Goal: Task Accomplishment & Management: Manage account settings

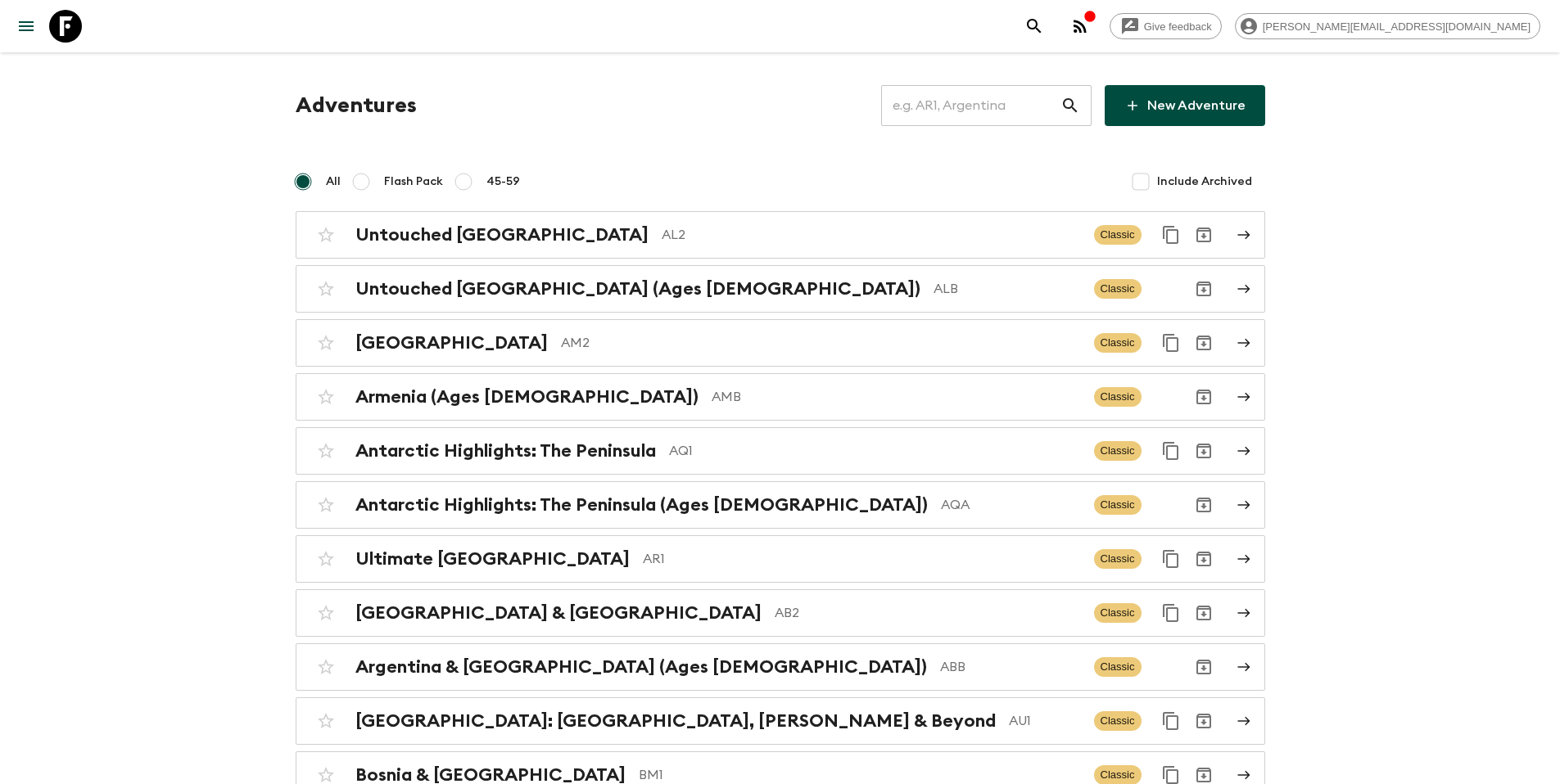
click at [1037, 92] on input "text" at bounding box center [970, 106] width 179 height 46
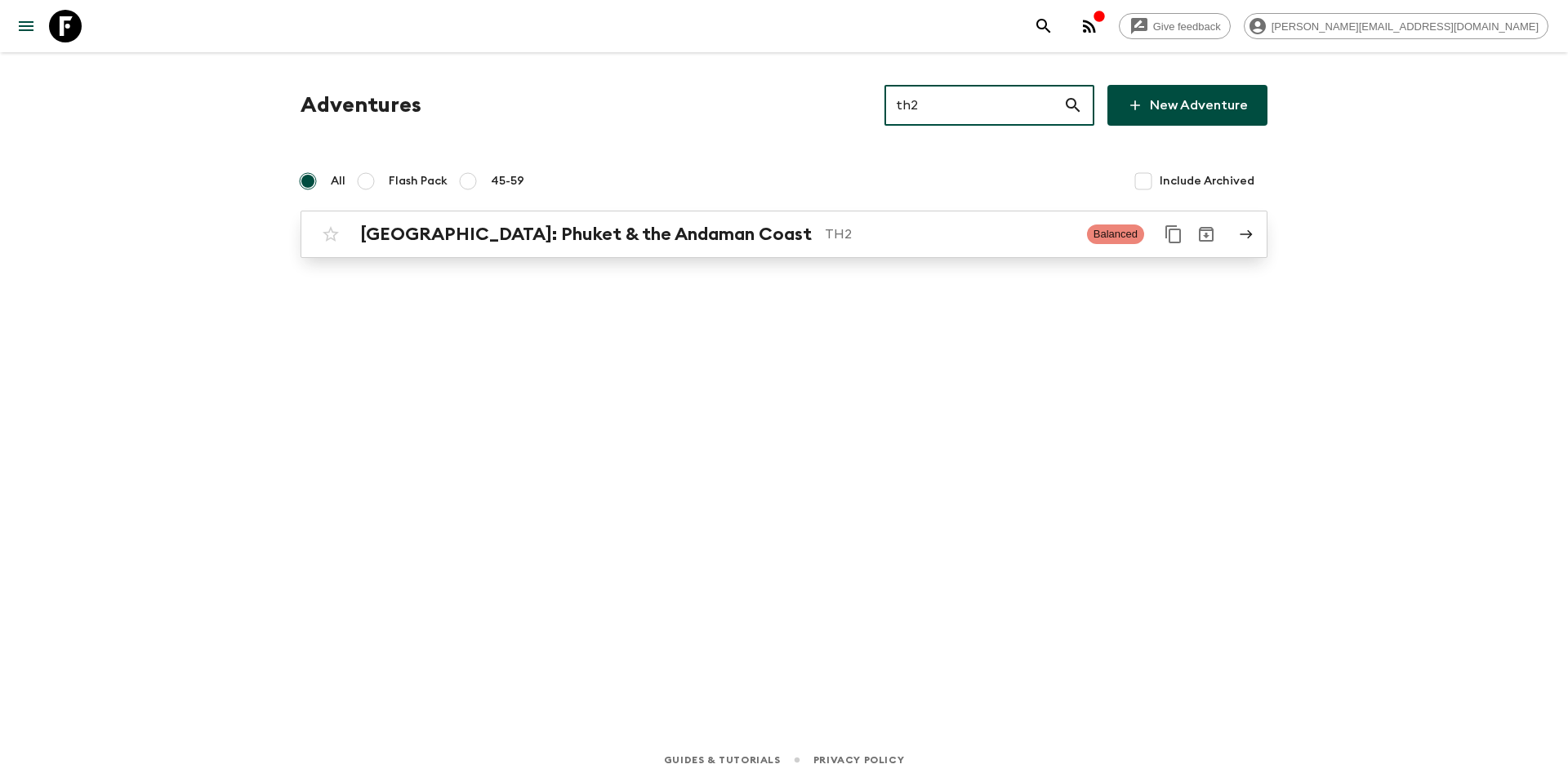
type input "th2"
click at [866, 228] on p "TH2" at bounding box center [949, 234] width 249 height 20
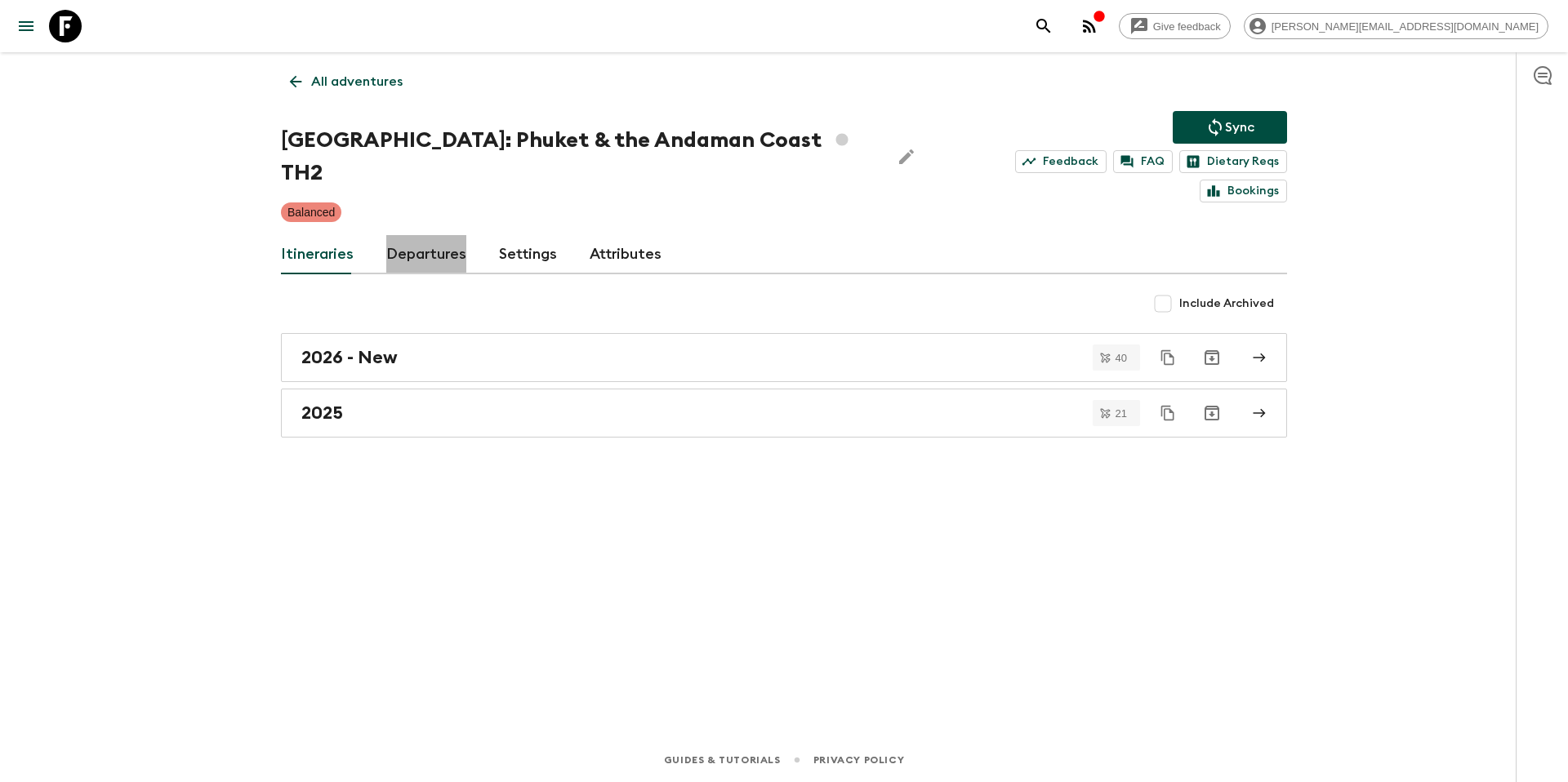
click at [411, 235] on link "Departures" at bounding box center [426, 254] width 80 height 39
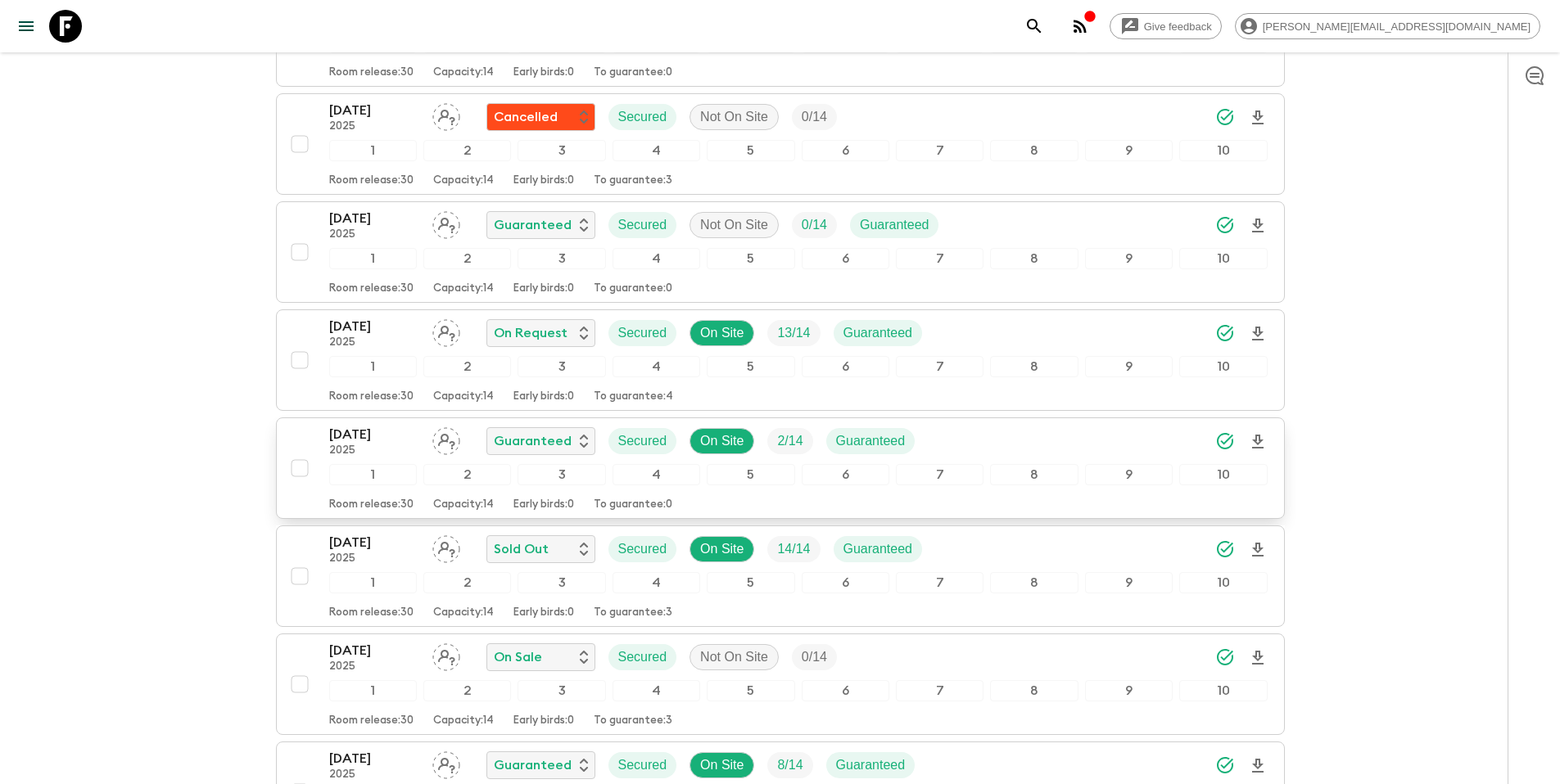
scroll to position [857, 0]
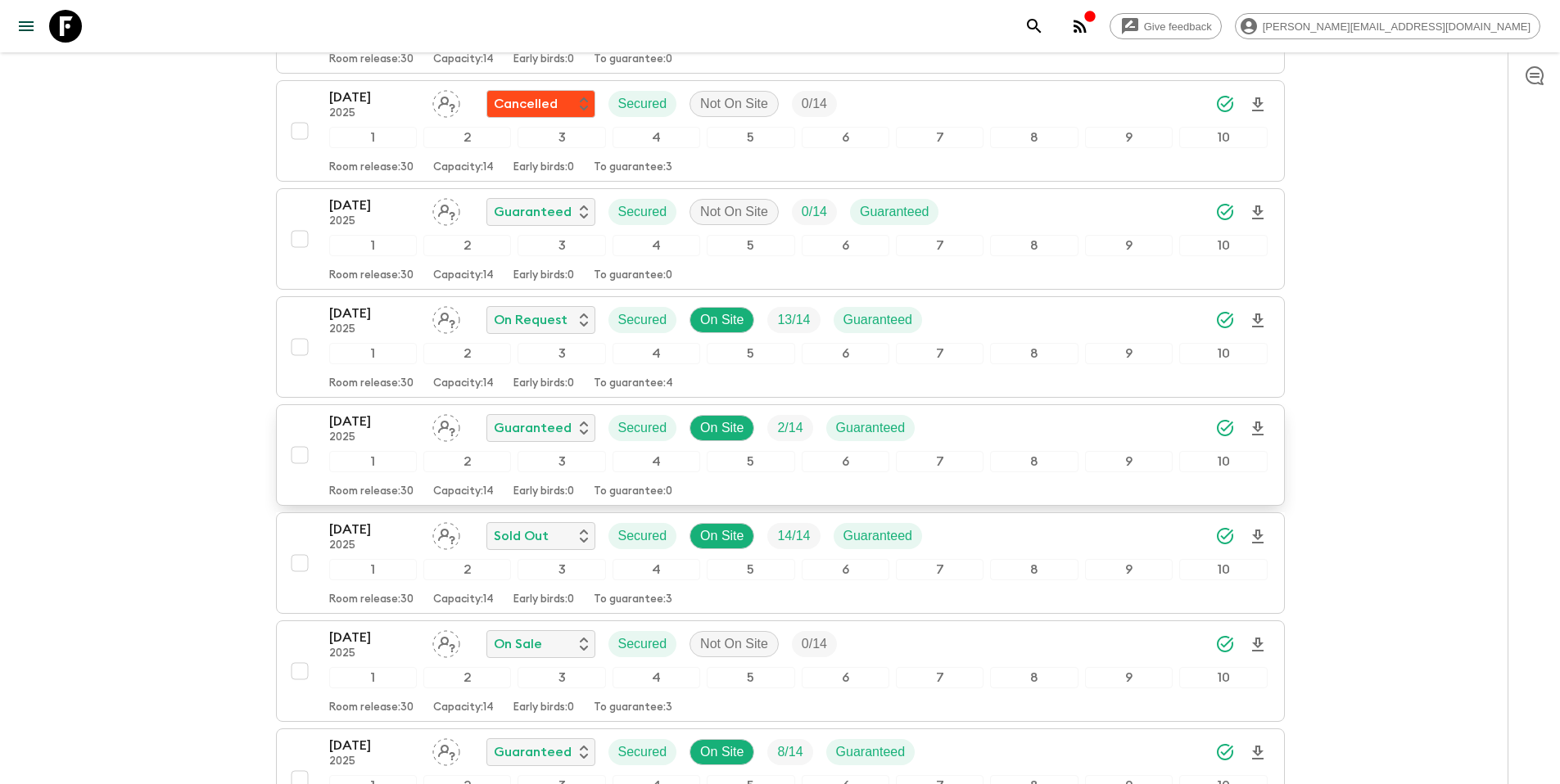
click at [968, 412] on div "[DATE] 2025 Guaranteed Secured On Site 2 / 14 Guaranteed" at bounding box center [798, 428] width 938 height 32
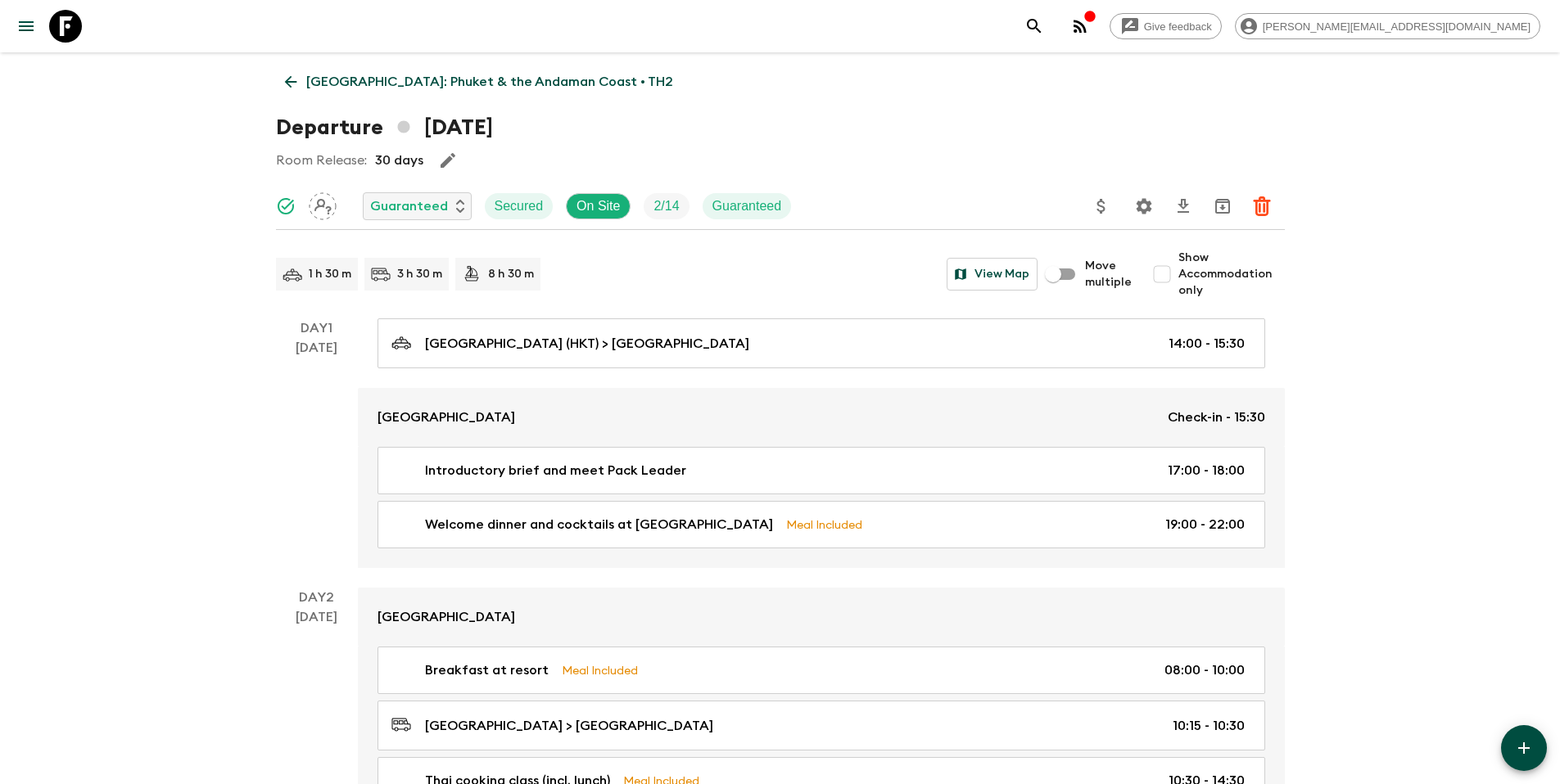
click at [1102, 208] on icon "Update Price, Early Bird Discount and Costs" at bounding box center [1101, 206] width 20 height 20
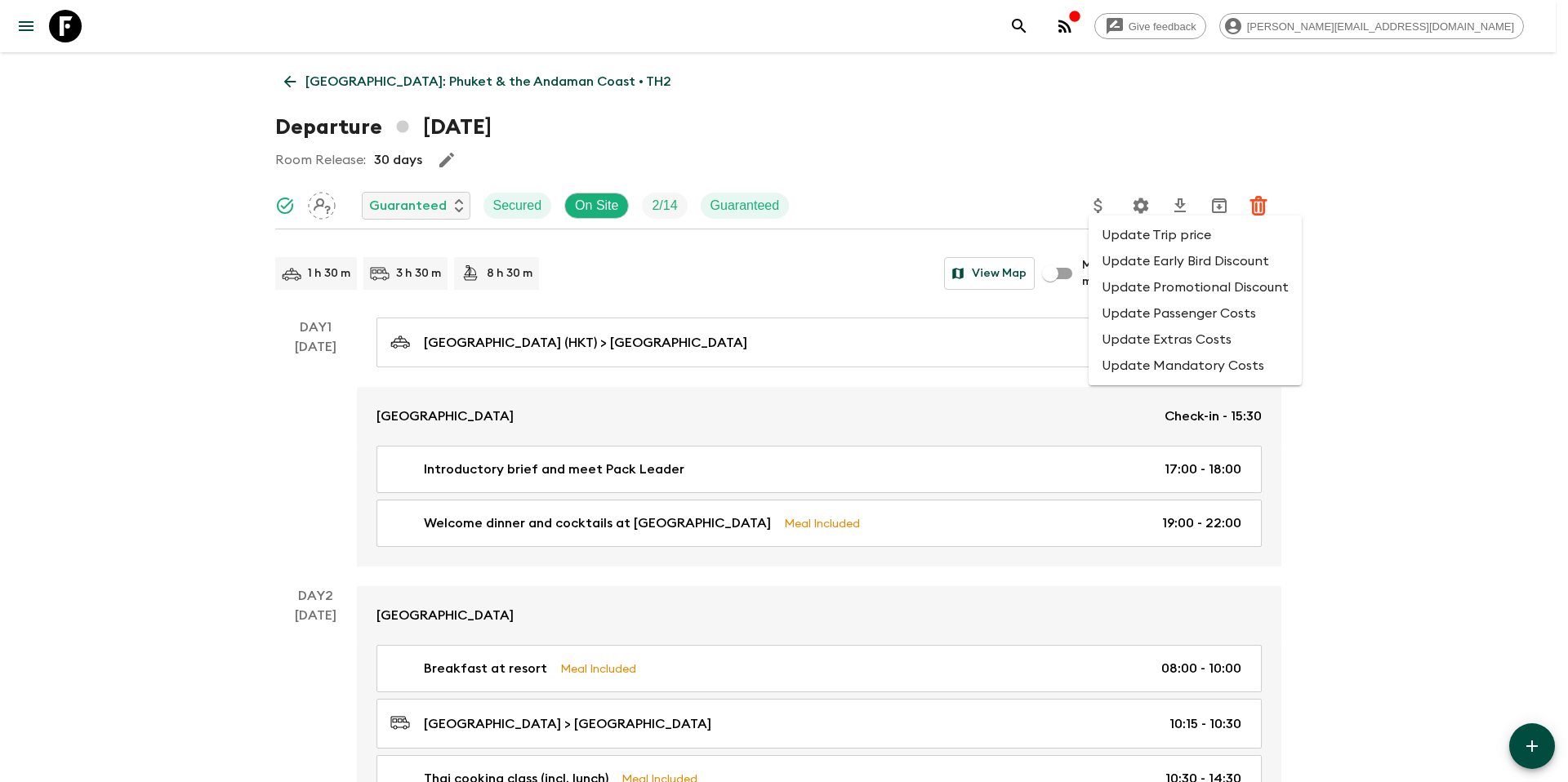
click at [1119, 287] on li "Update Promotional Discount" at bounding box center [1195, 287] width 213 height 26
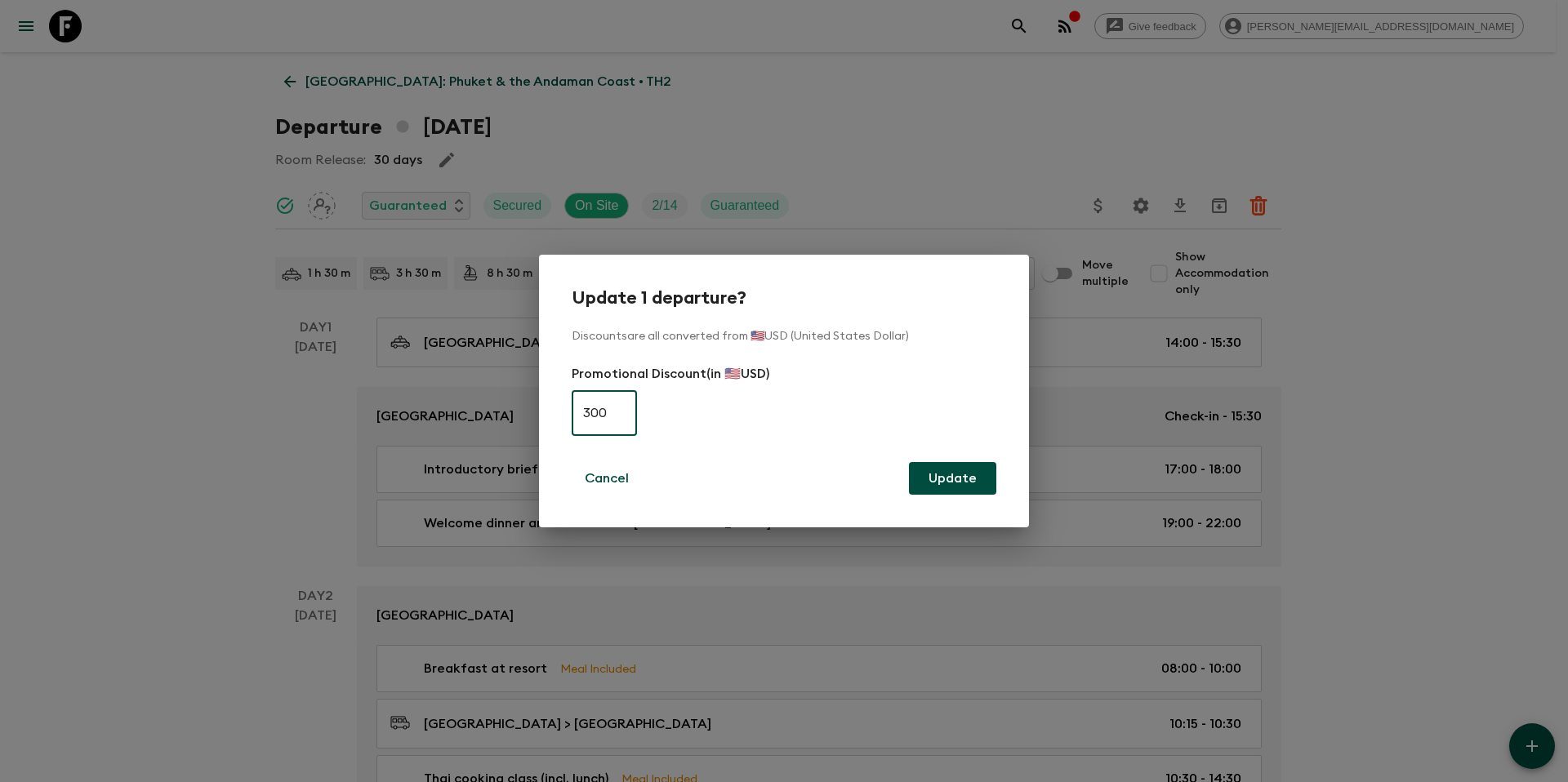
click at [629, 414] on input "300" at bounding box center [604, 414] width 66 height 46
click at [959, 482] on button "Update" at bounding box center [953, 478] width 88 height 32
type input "0"
click at [971, 476] on button "Update" at bounding box center [953, 478] width 88 height 32
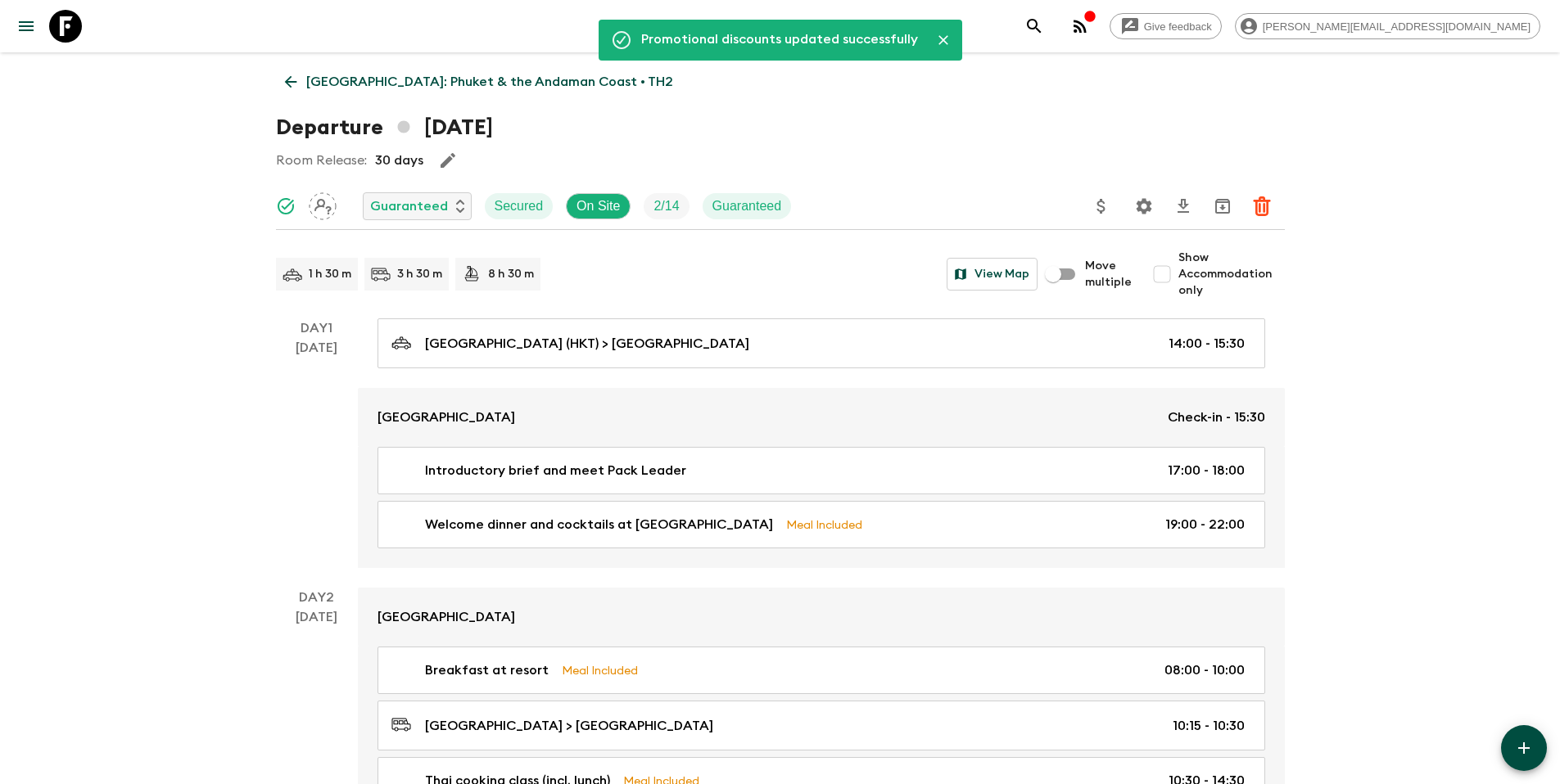
click at [434, 73] on p "[GEOGRAPHIC_DATA]: Phuket & the Andaman Coast • TH2" at bounding box center [490, 81] width 367 height 20
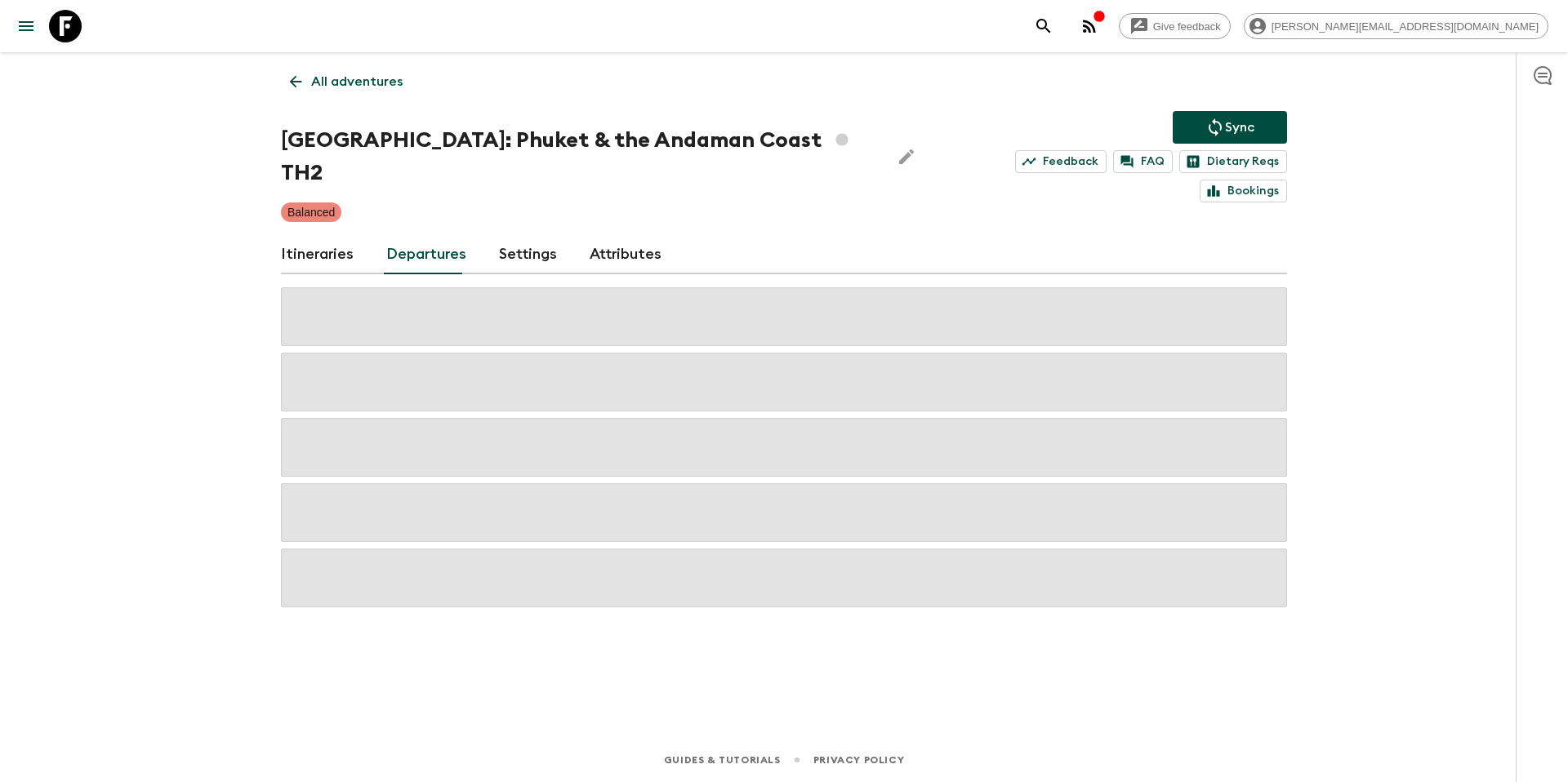
drag, startPoint x: 1212, startPoint y: 130, endPoint x: 1139, endPoint y: 105, distance: 77.2
click at [1210, 130] on icon "Sync adventure departures to the booking engine" at bounding box center [1215, 127] width 20 height 20
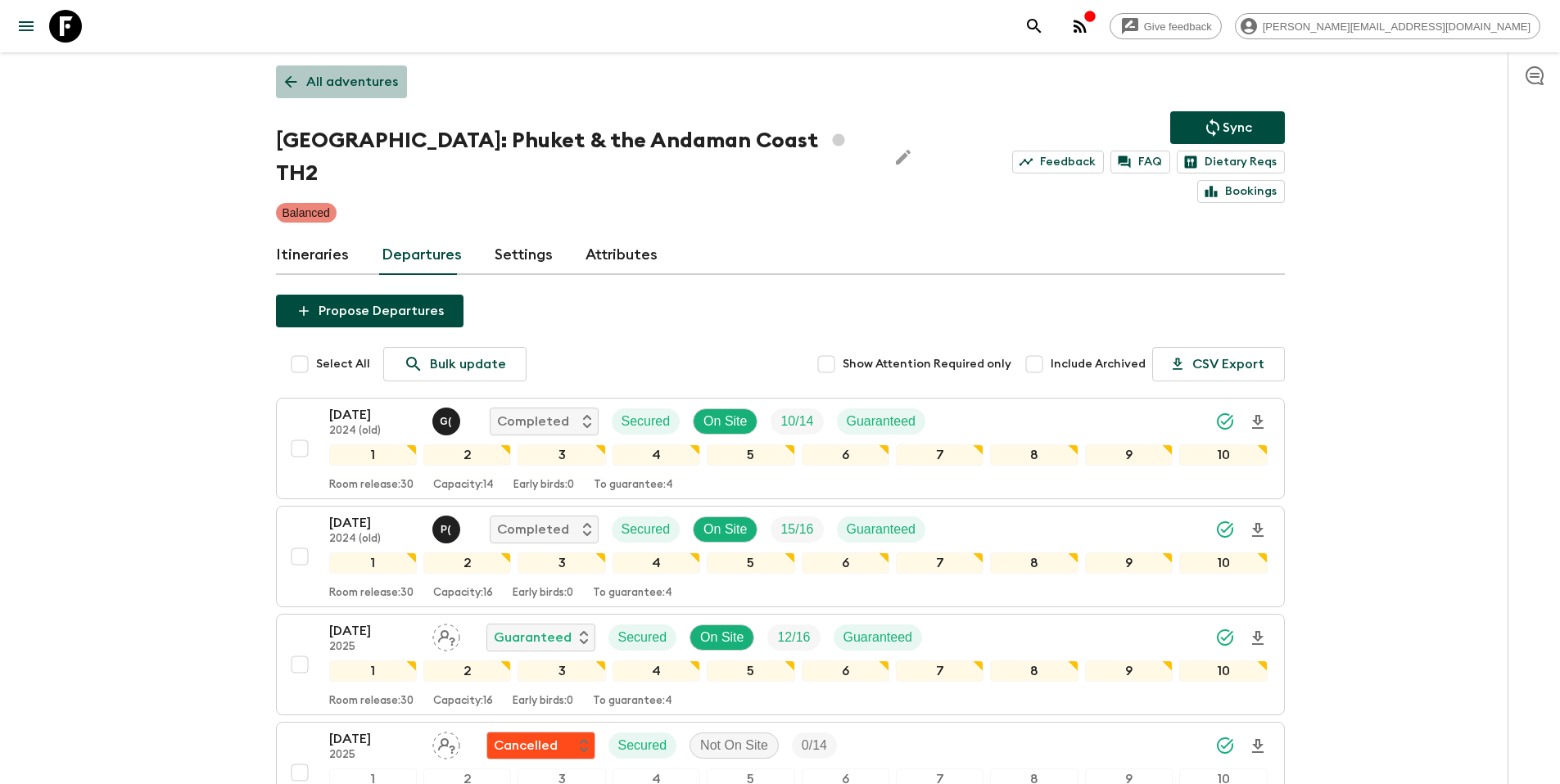
click at [402, 90] on link "All adventures" at bounding box center [341, 82] width 131 height 32
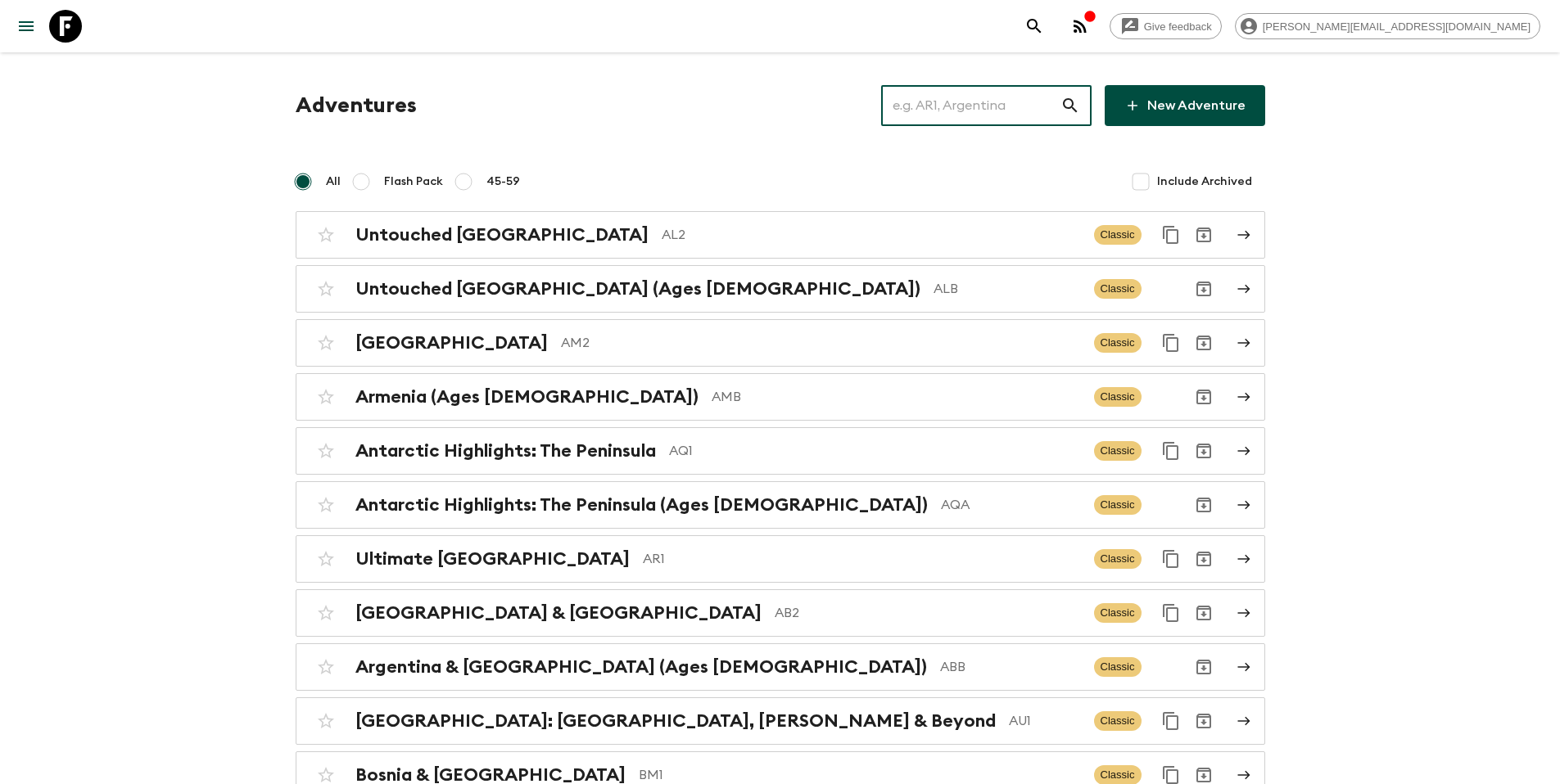
click at [992, 106] on input "text" at bounding box center [970, 106] width 179 height 46
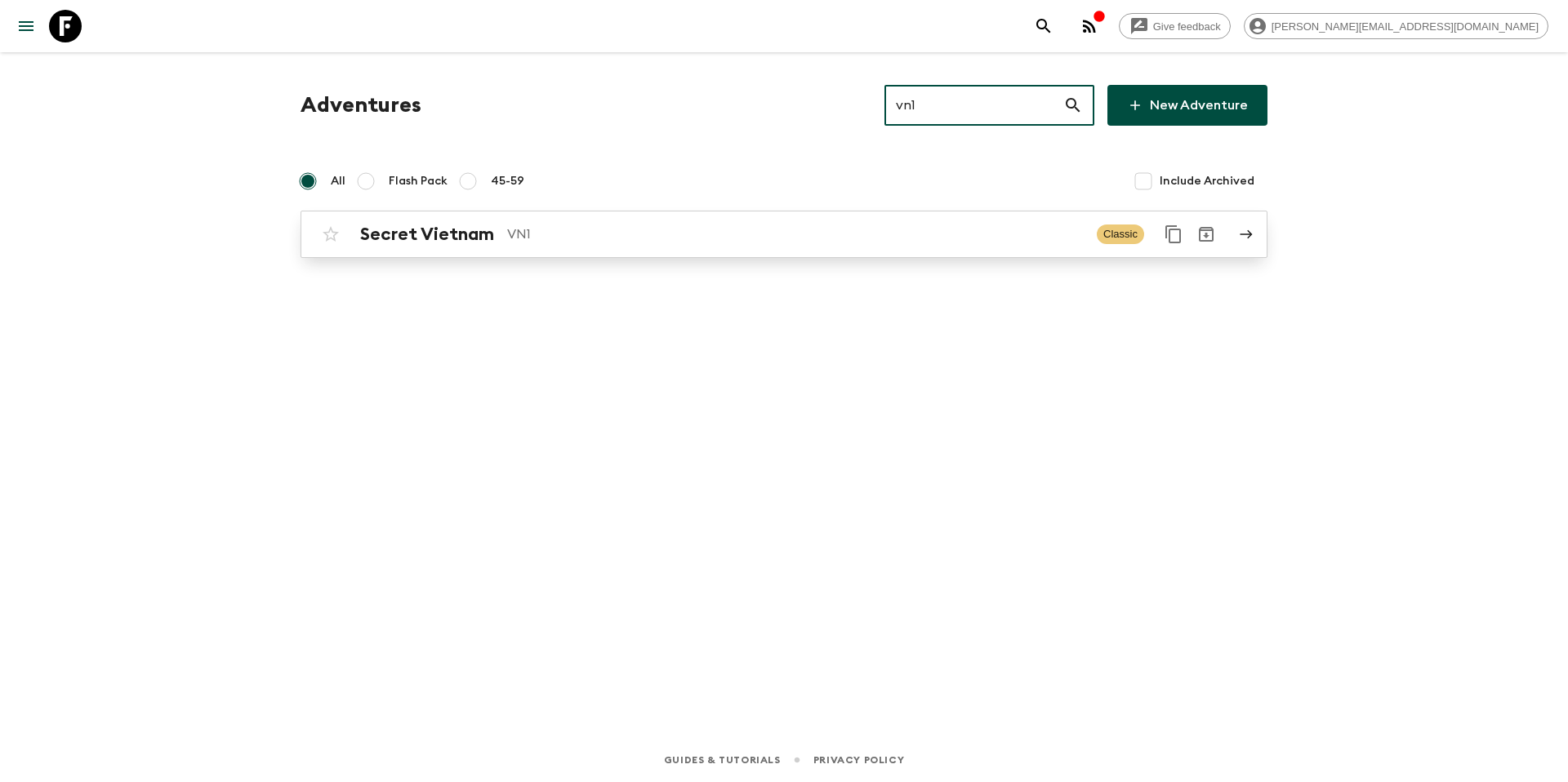
type input "vn1"
click at [850, 238] on p "VN1" at bounding box center [795, 234] width 576 height 20
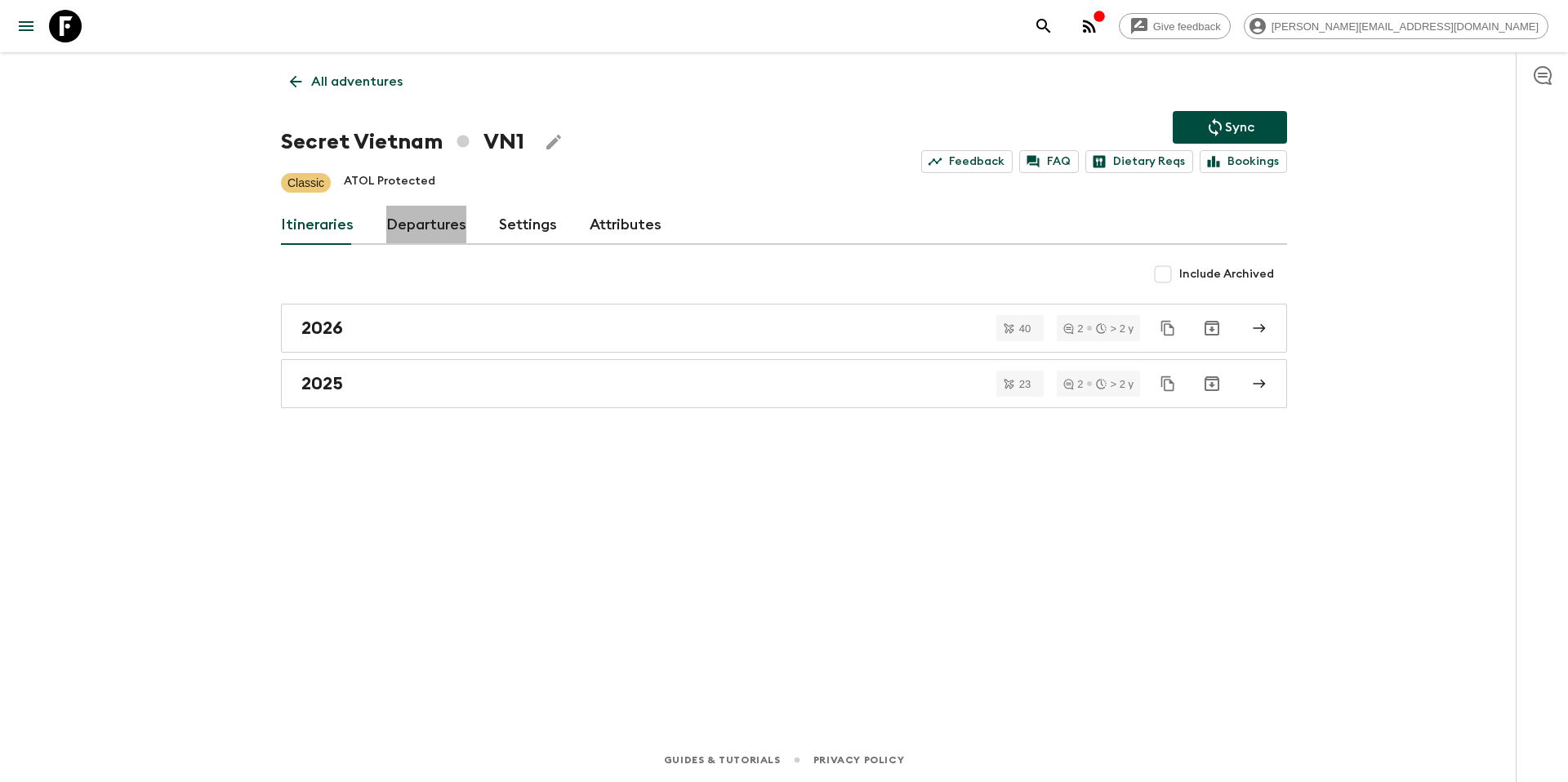
click at [432, 217] on link "Departures" at bounding box center [426, 225] width 80 height 39
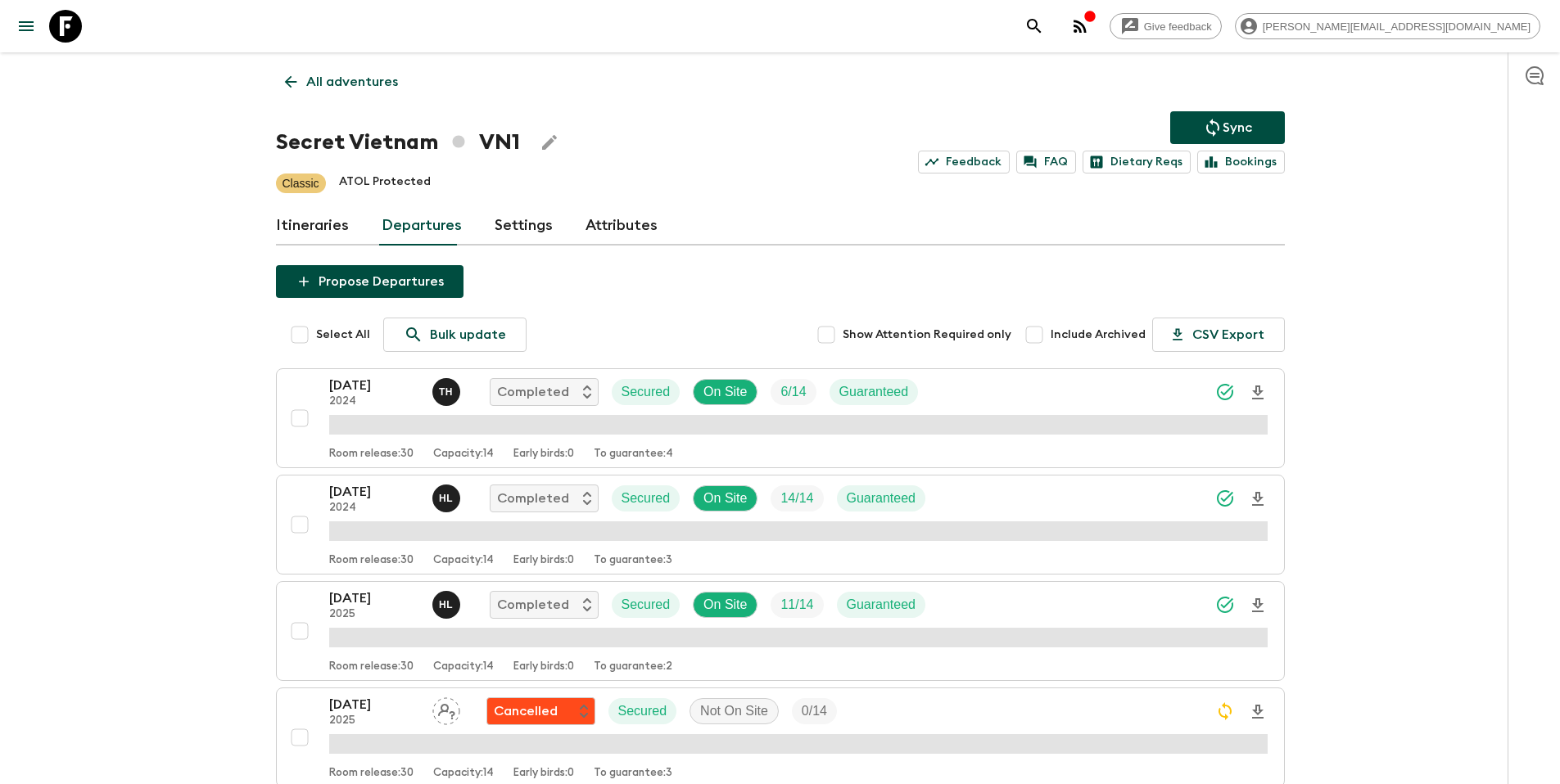
scroll to position [1377, 0]
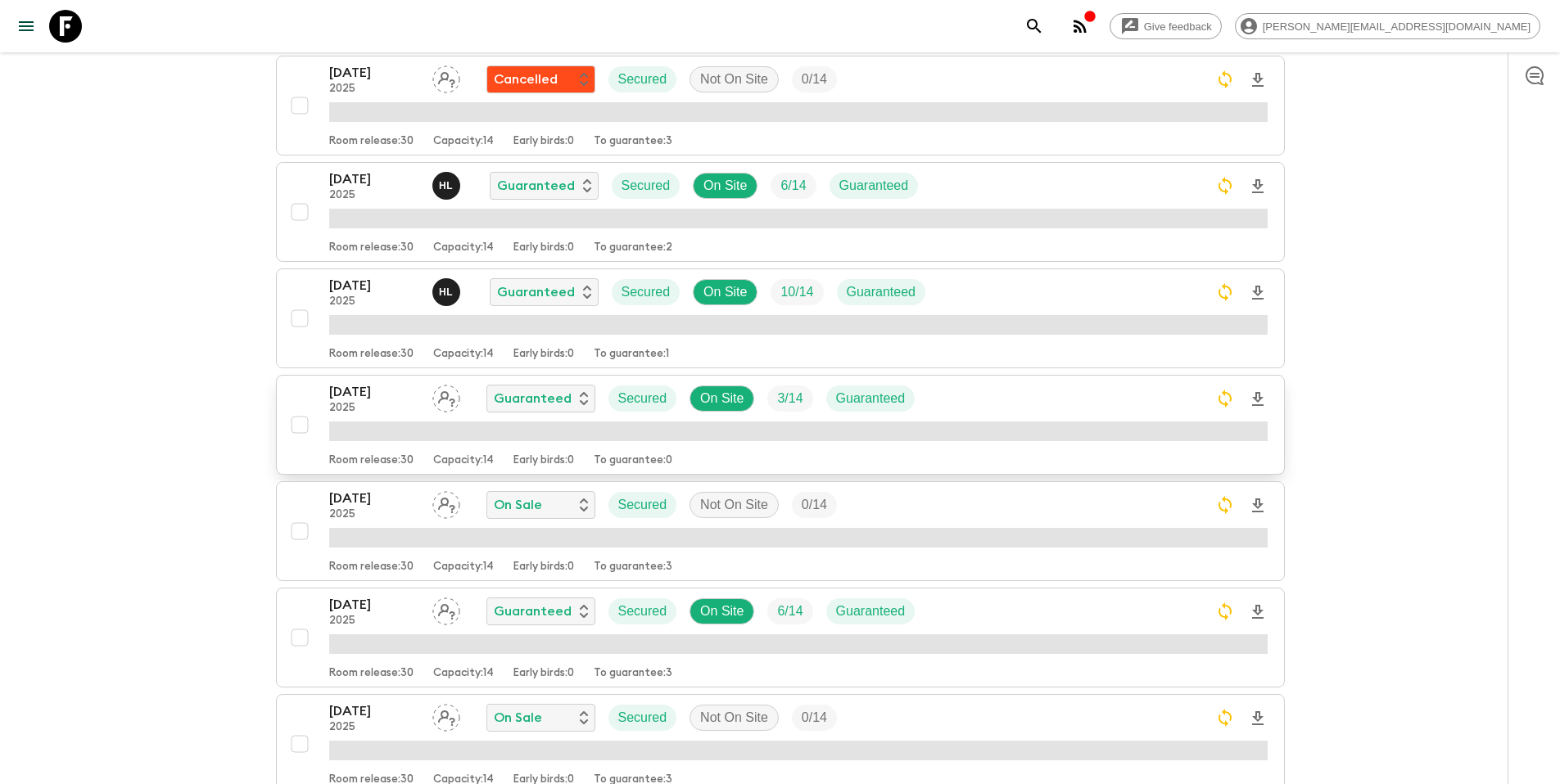
click at [973, 404] on div "[DATE] 2025 Guaranteed Secured On Site 3 / 14 Guaranteed" at bounding box center [798, 398] width 938 height 32
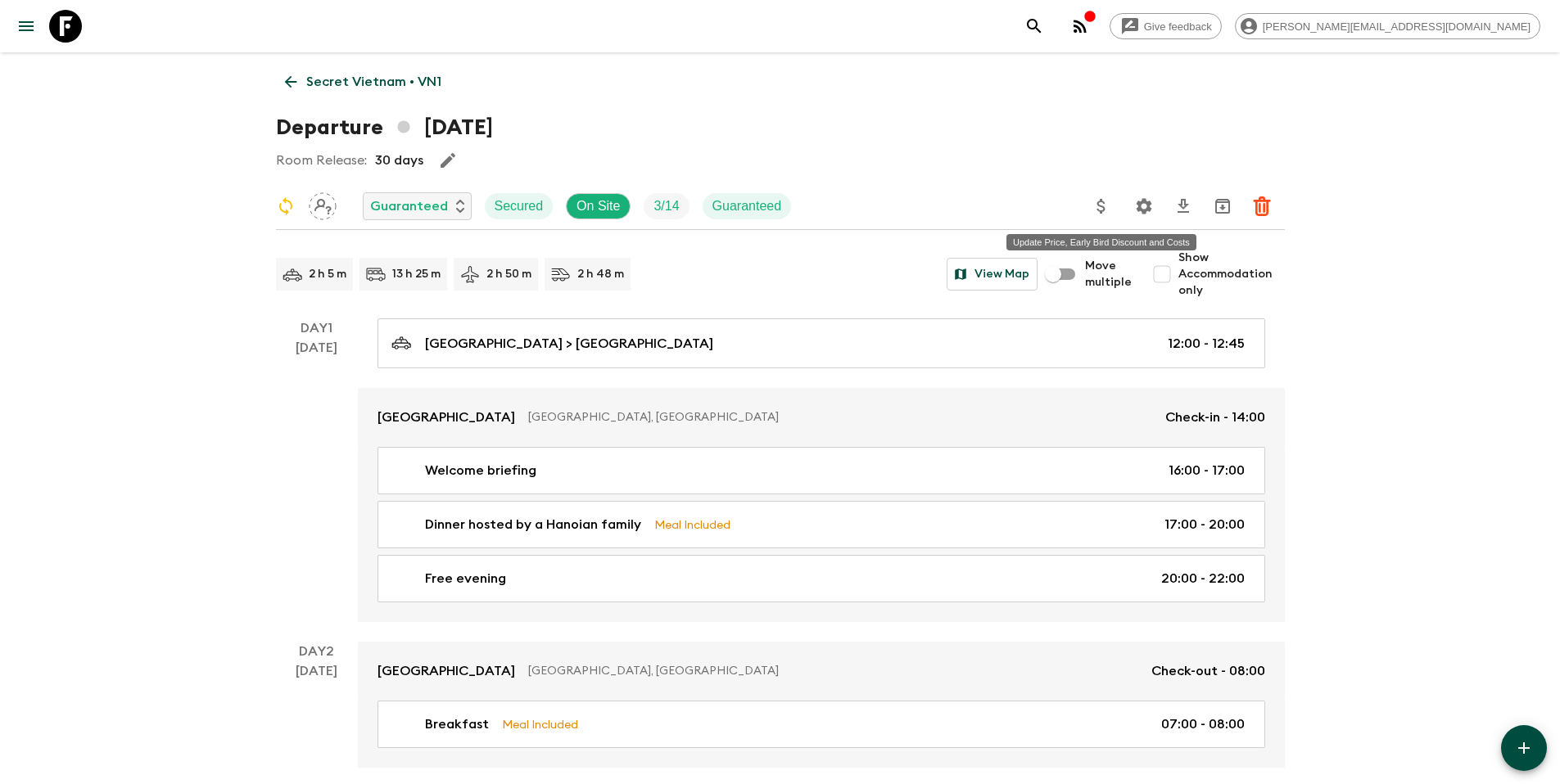
click at [1103, 204] on icon "Update Price, Early Bird Discount and Costs" at bounding box center [1101, 206] width 20 height 20
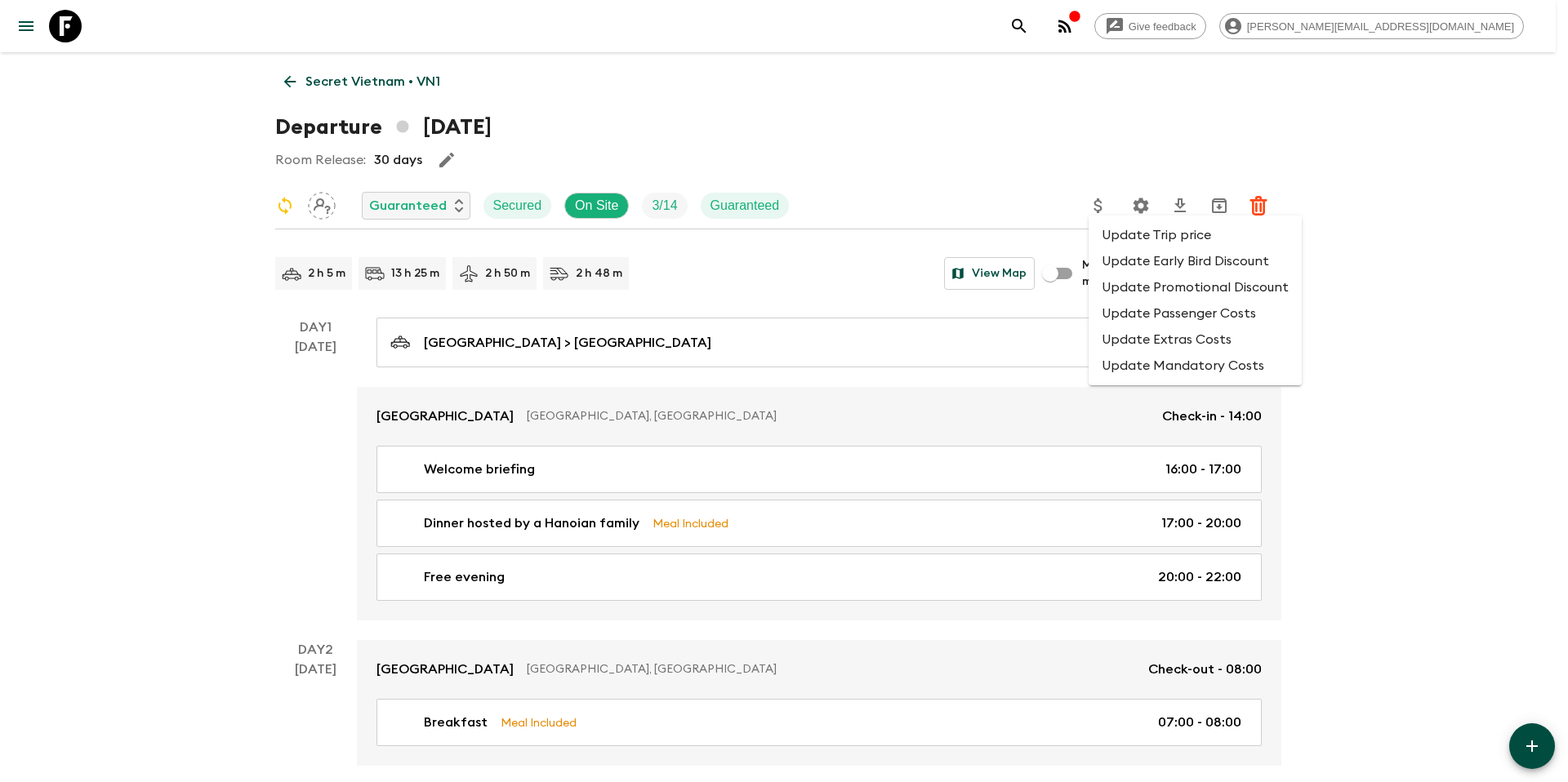
click at [1109, 286] on li "Update Promotional Discount" at bounding box center [1195, 287] width 213 height 26
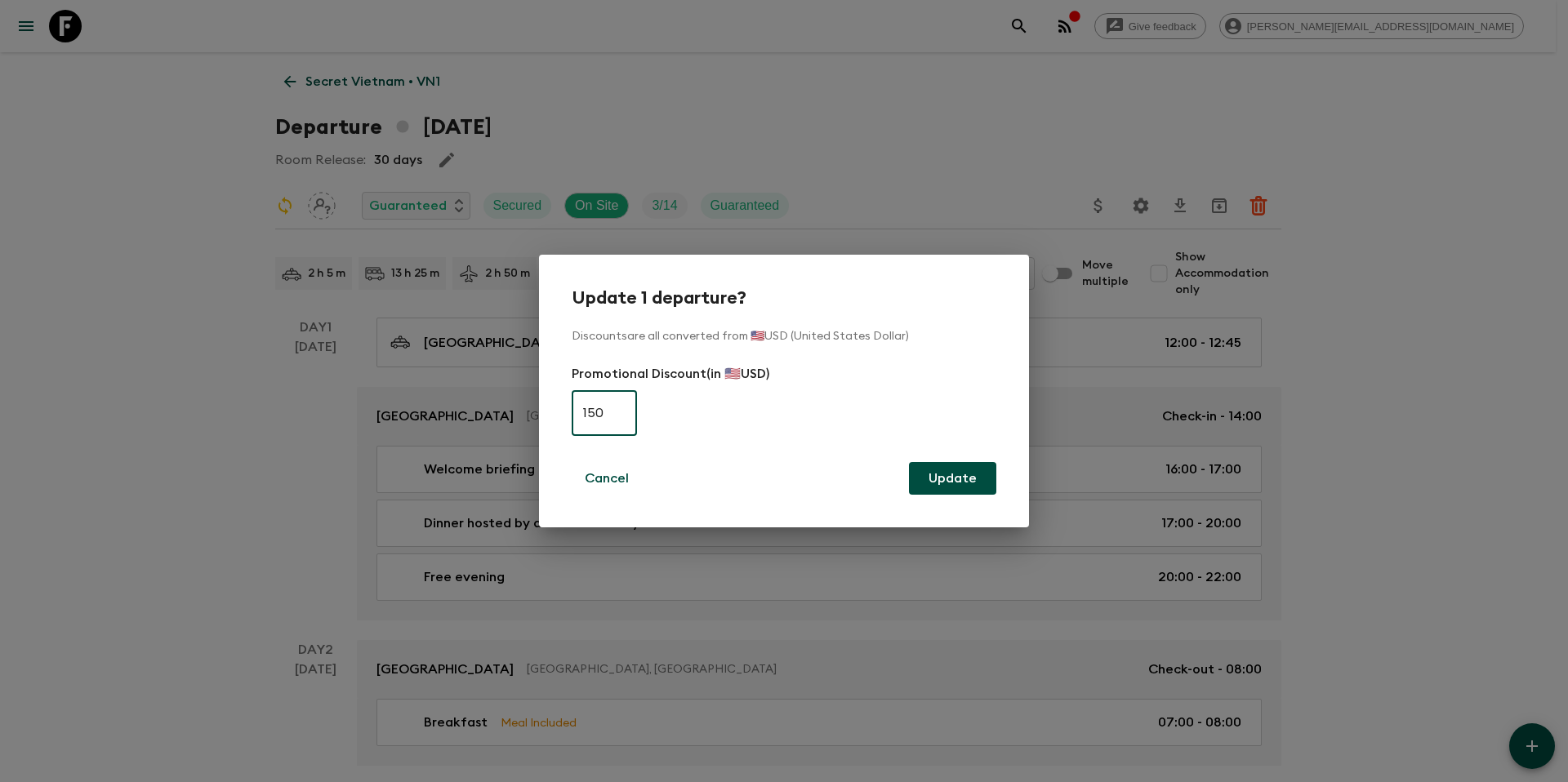
click at [589, 421] on input "150" at bounding box center [604, 414] width 66 height 46
type input "0"
click at [958, 477] on button "Update" at bounding box center [953, 478] width 88 height 32
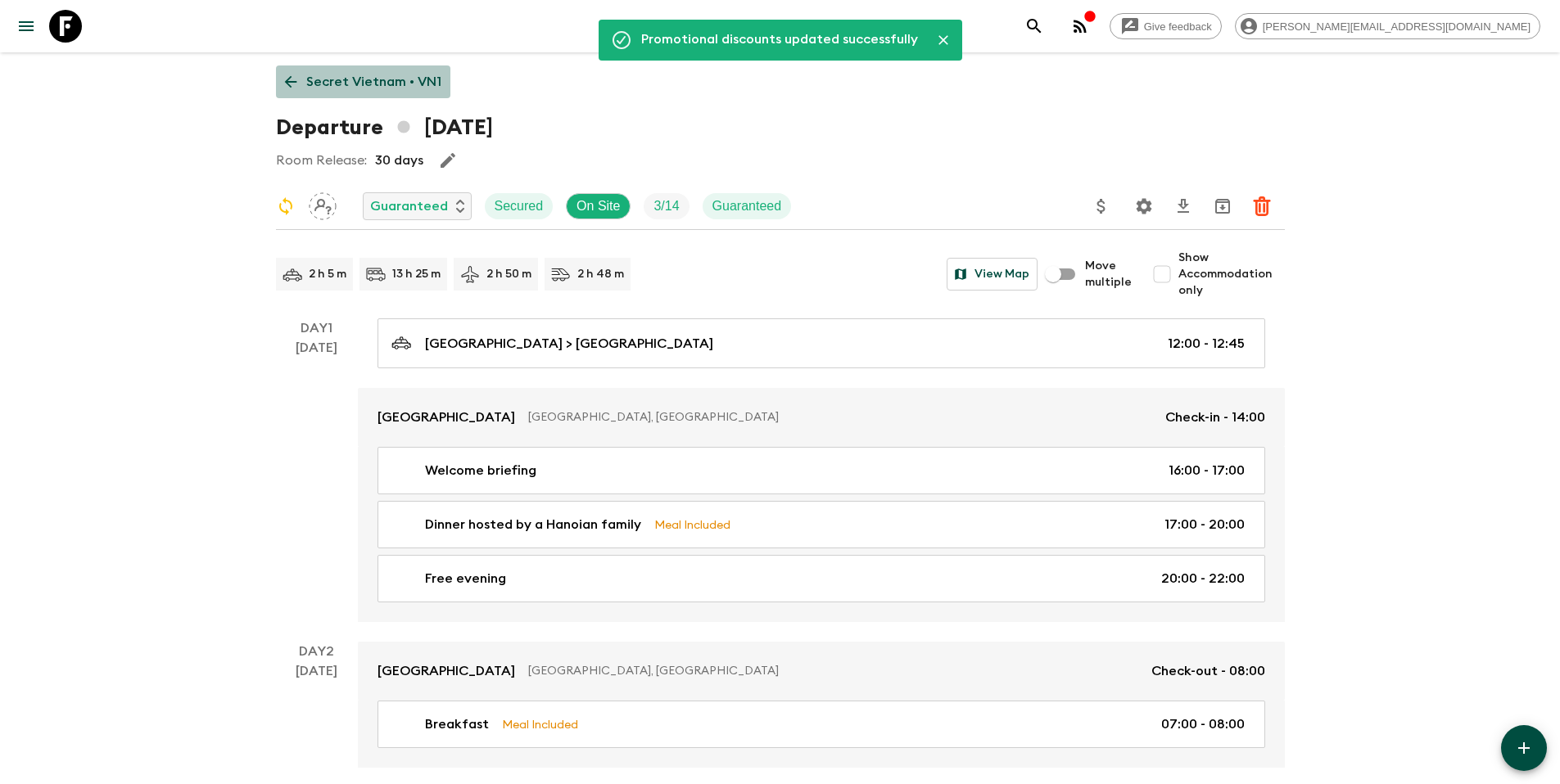
drag, startPoint x: 363, startPoint y: 86, endPoint x: 379, endPoint y: 90, distance: 16.5
click at [363, 86] on p "Secret Vietnam • VN1" at bounding box center [374, 81] width 135 height 20
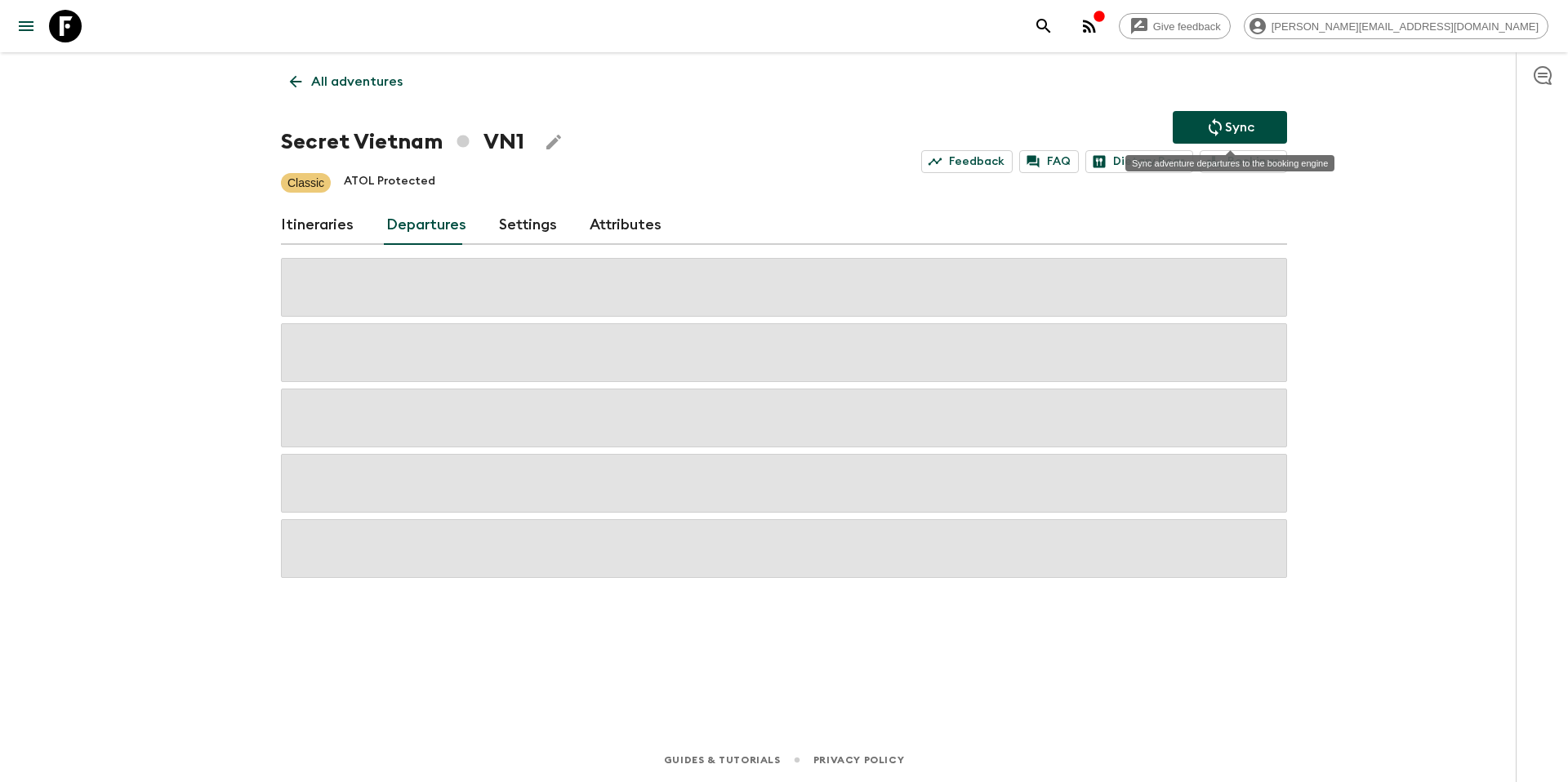
click at [1226, 115] on button "Sync" at bounding box center [1230, 127] width 114 height 32
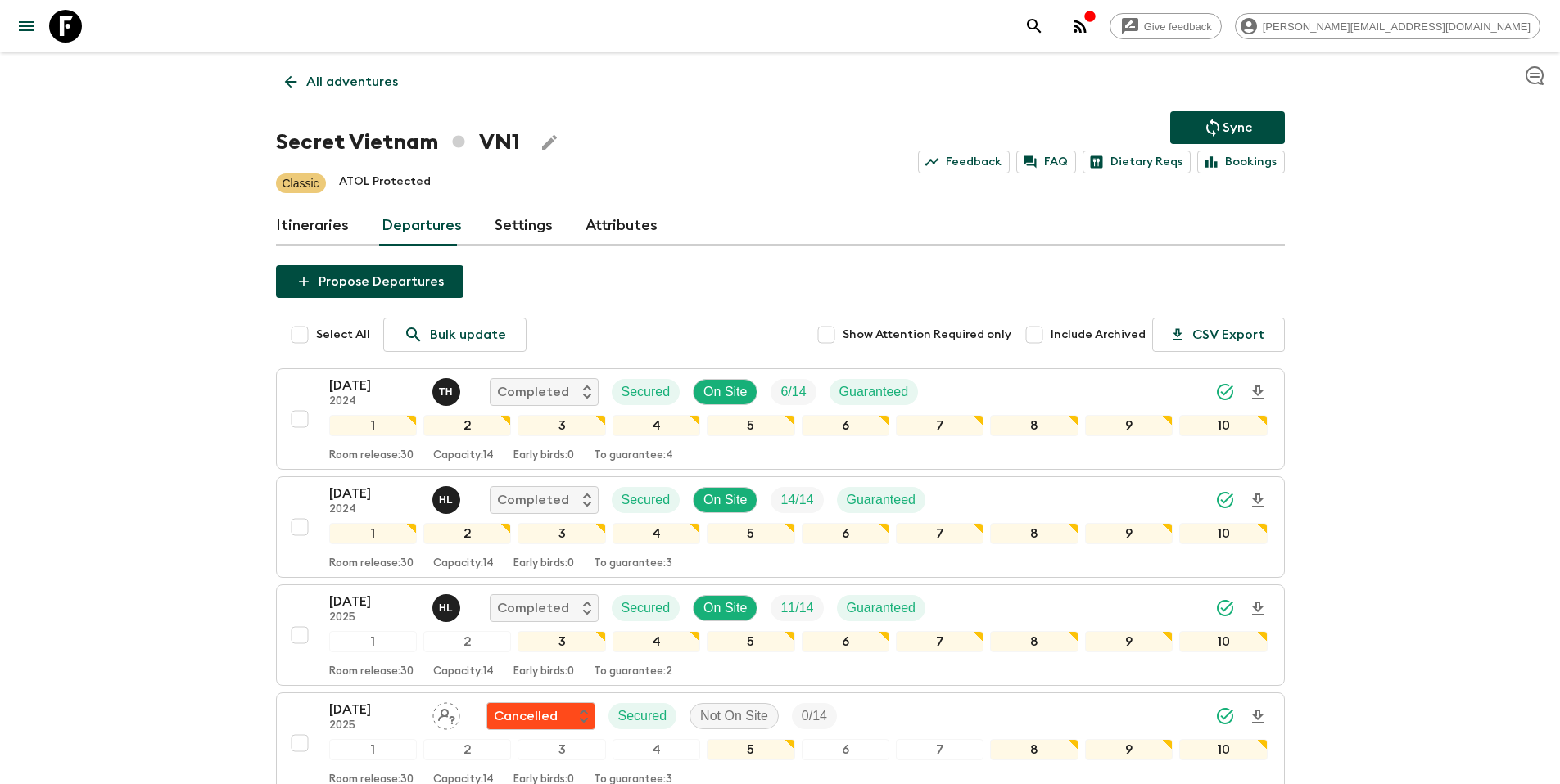
drag, startPoint x: 350, startPoint y: 74, endPoint x: 407, endPoint y: 78, distance: 57.1
click at [350, 74] on p "All adventures" at bounding box center [352, 81] width 91 height 20
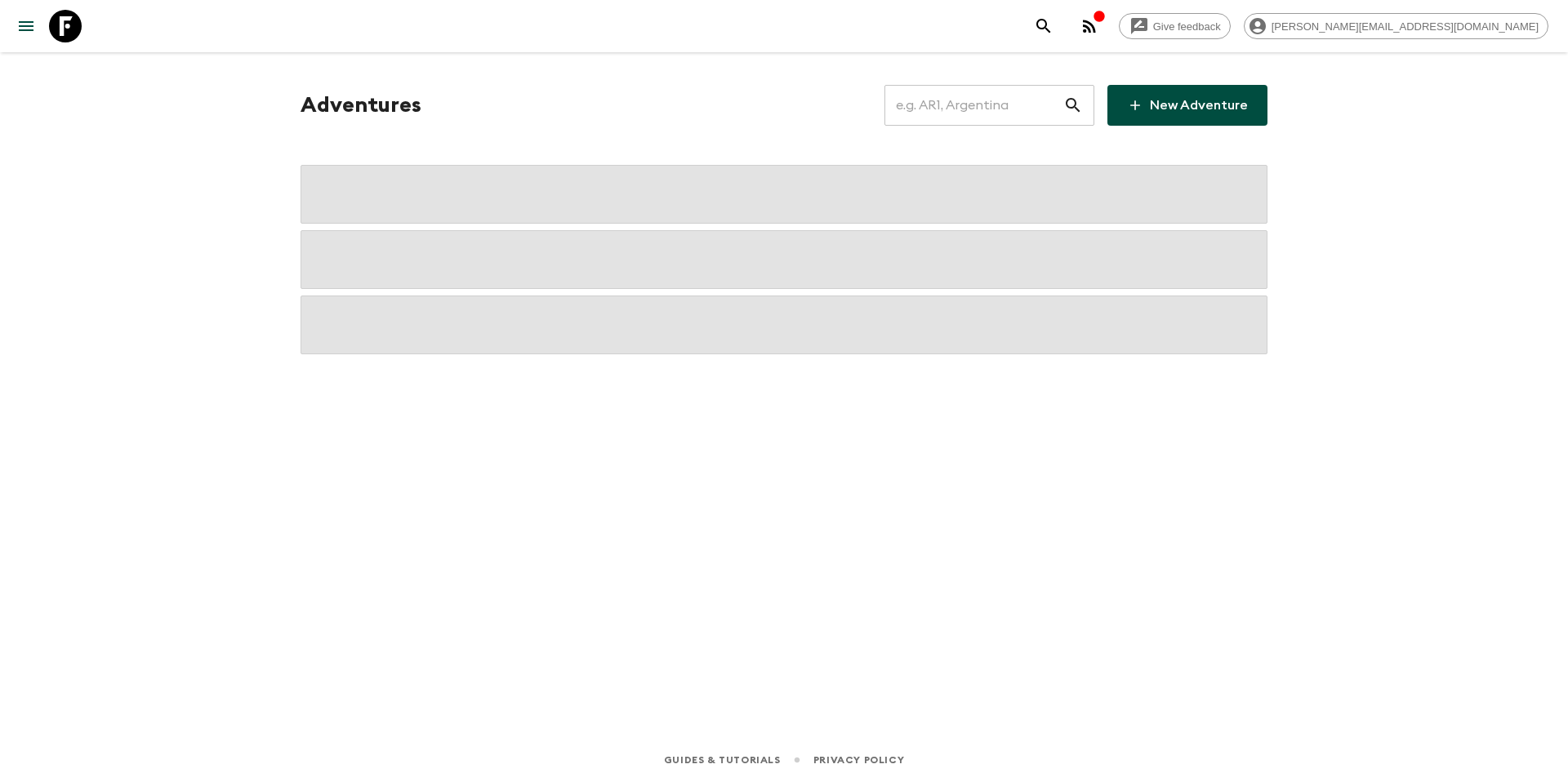
click at [988, 107] on input "text" at bounding box center [974, 106] width 179 height 46
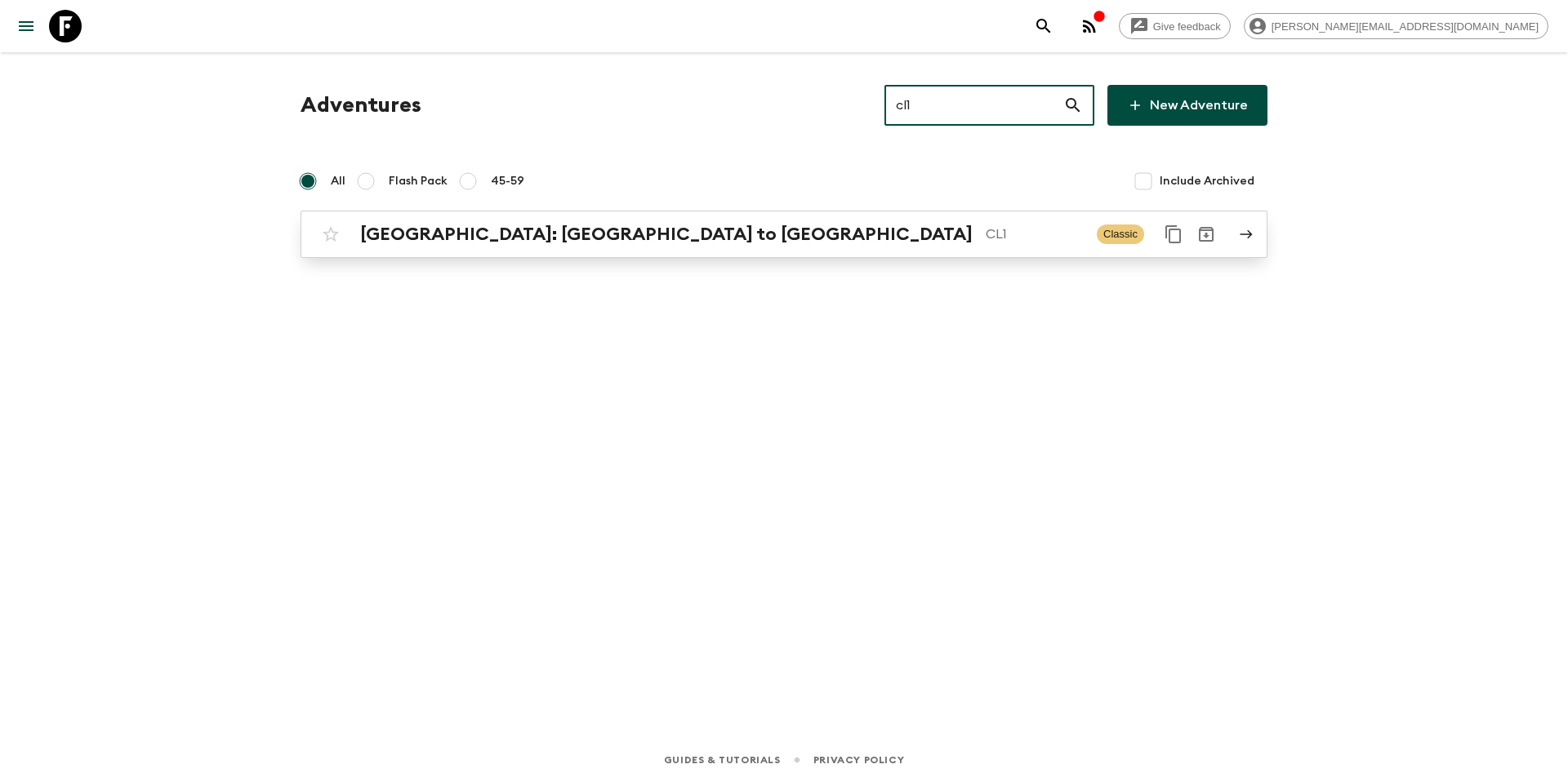
type input "cl1"
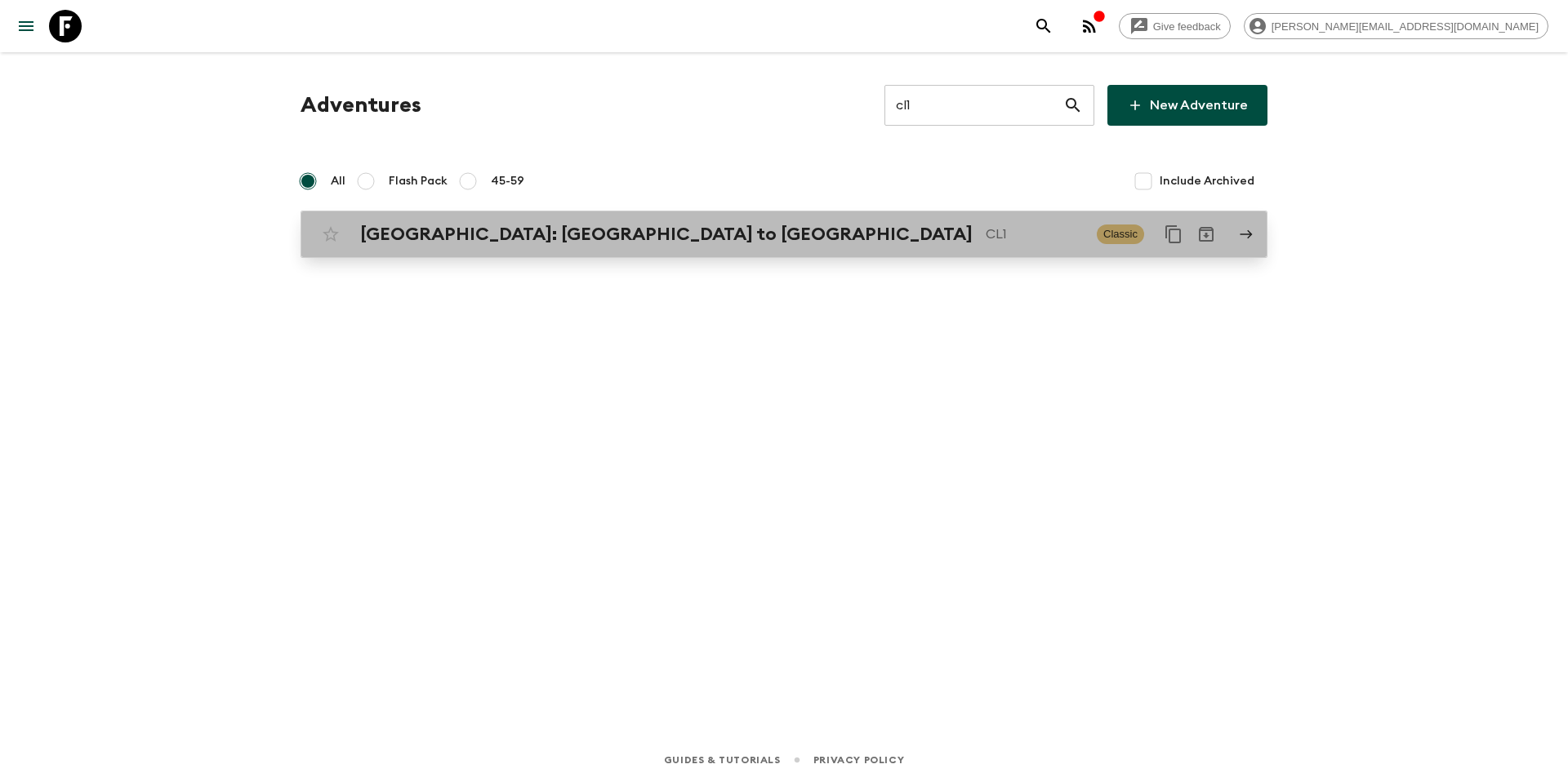
click at [764, 247] on div "[GEOGRAPHIC_DATA]: [GEOGRAPHIC_DATA] to Patagonia CL1 Classic" at bounding box center [752, 234] width 875 height 32
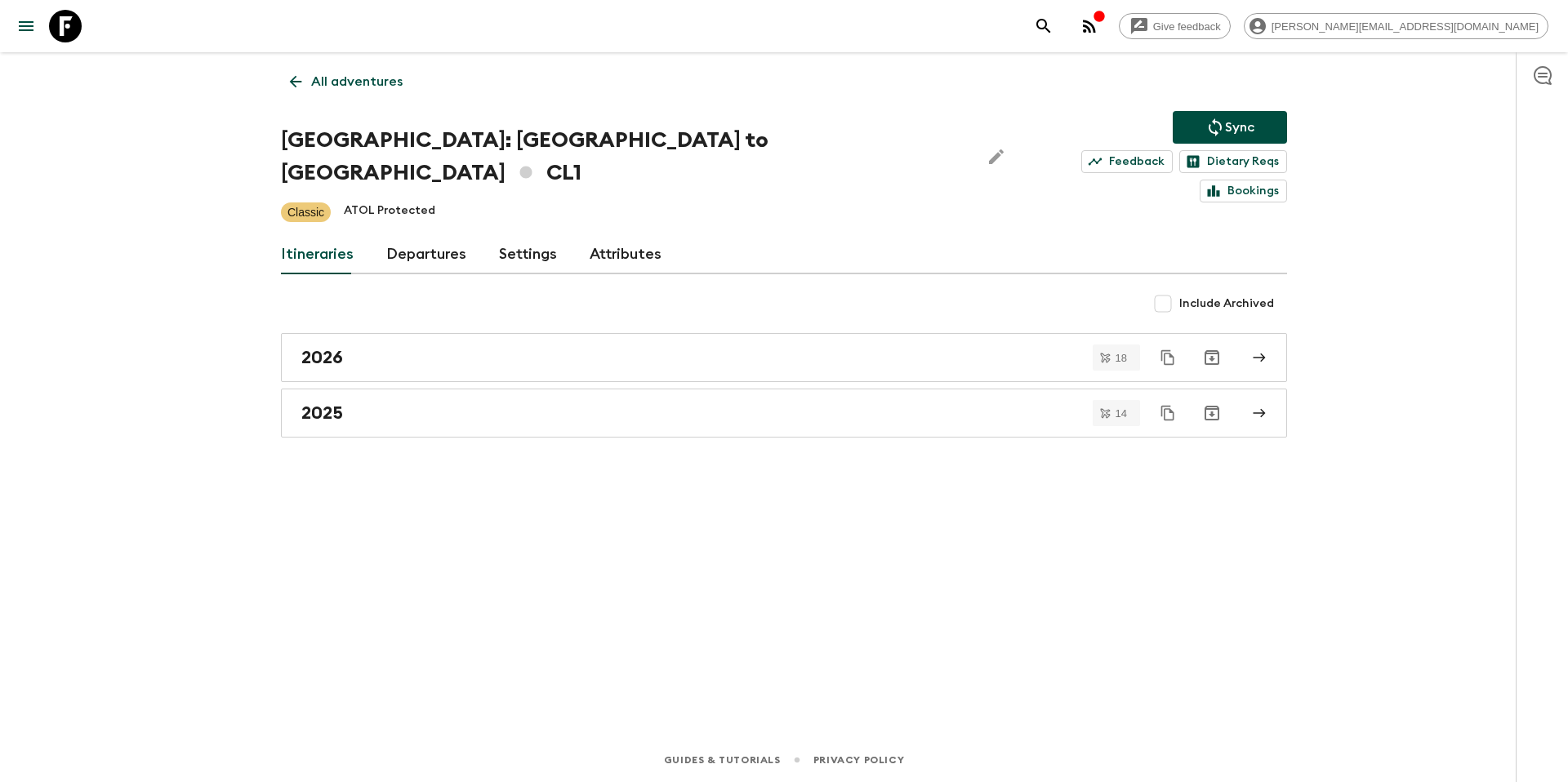
click at [426, 235] on link "Departures" at bounding box center [426, 254] width 80 height 39
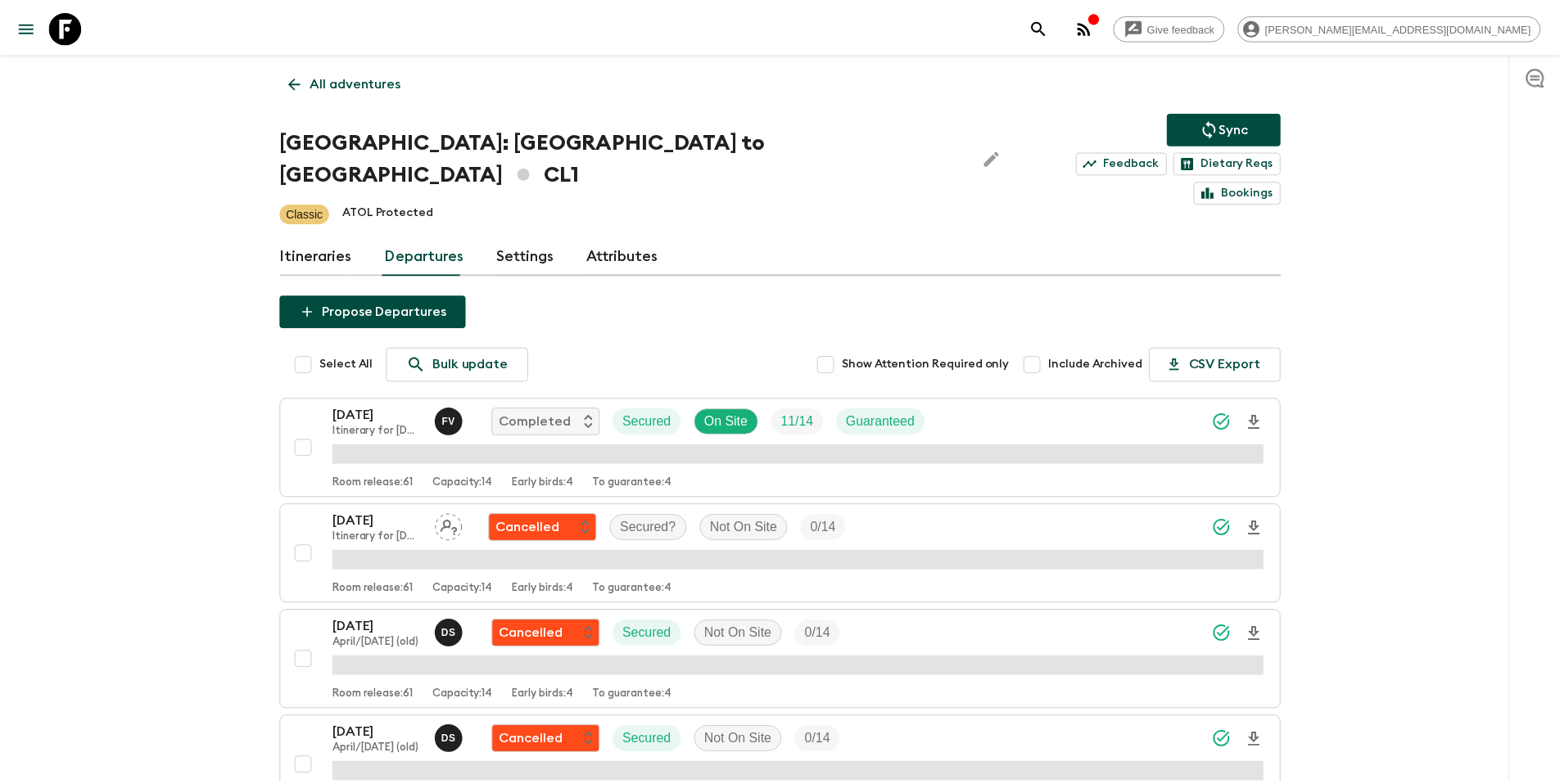
scroll to position [3398, 0]
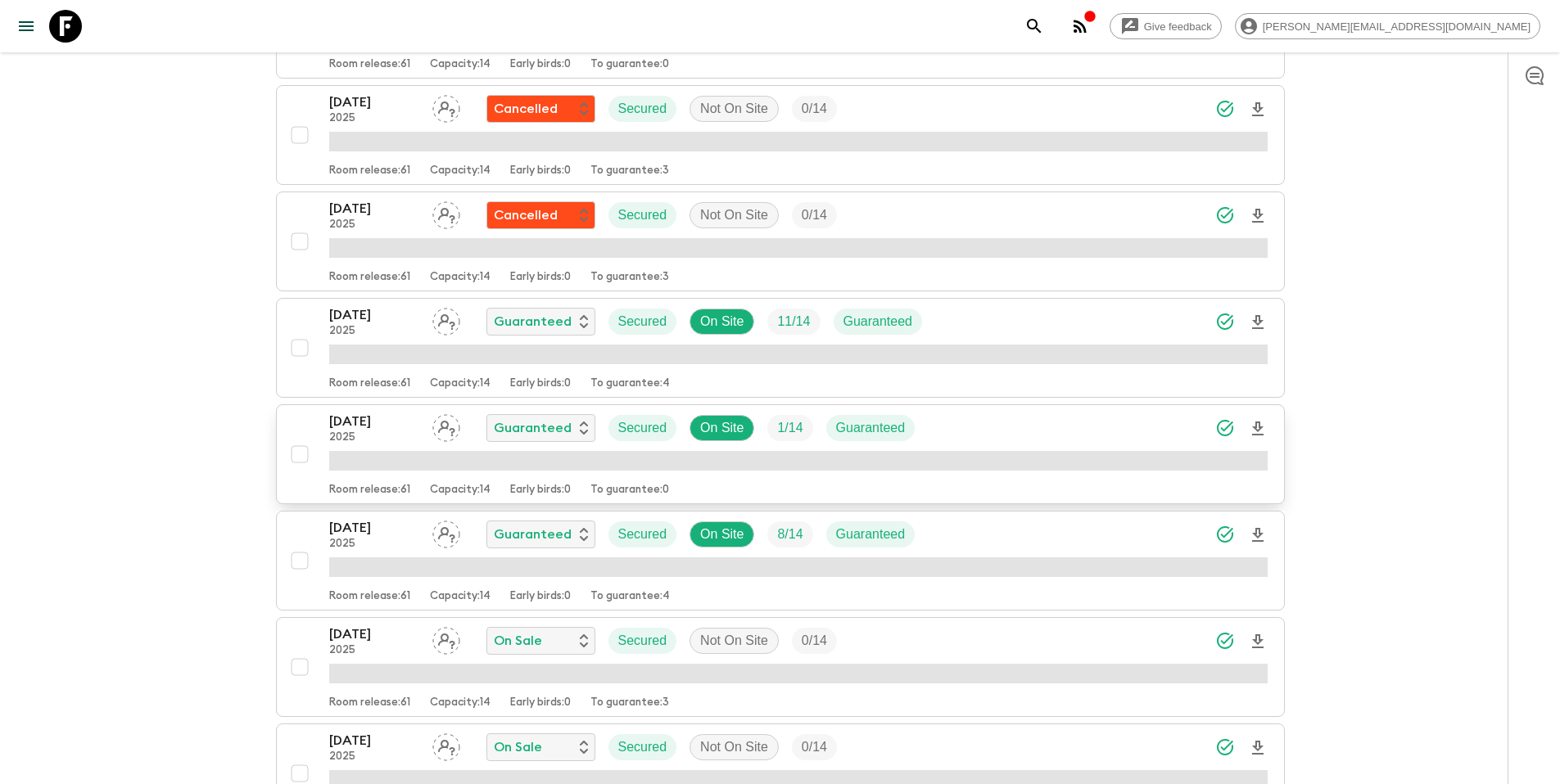
click at [1046, 412] on div "[DATE] 2025 Guaranteed Secured On Site 1 / 14 Guaranteed" at bounding box center [798, 428] width 938 height 32
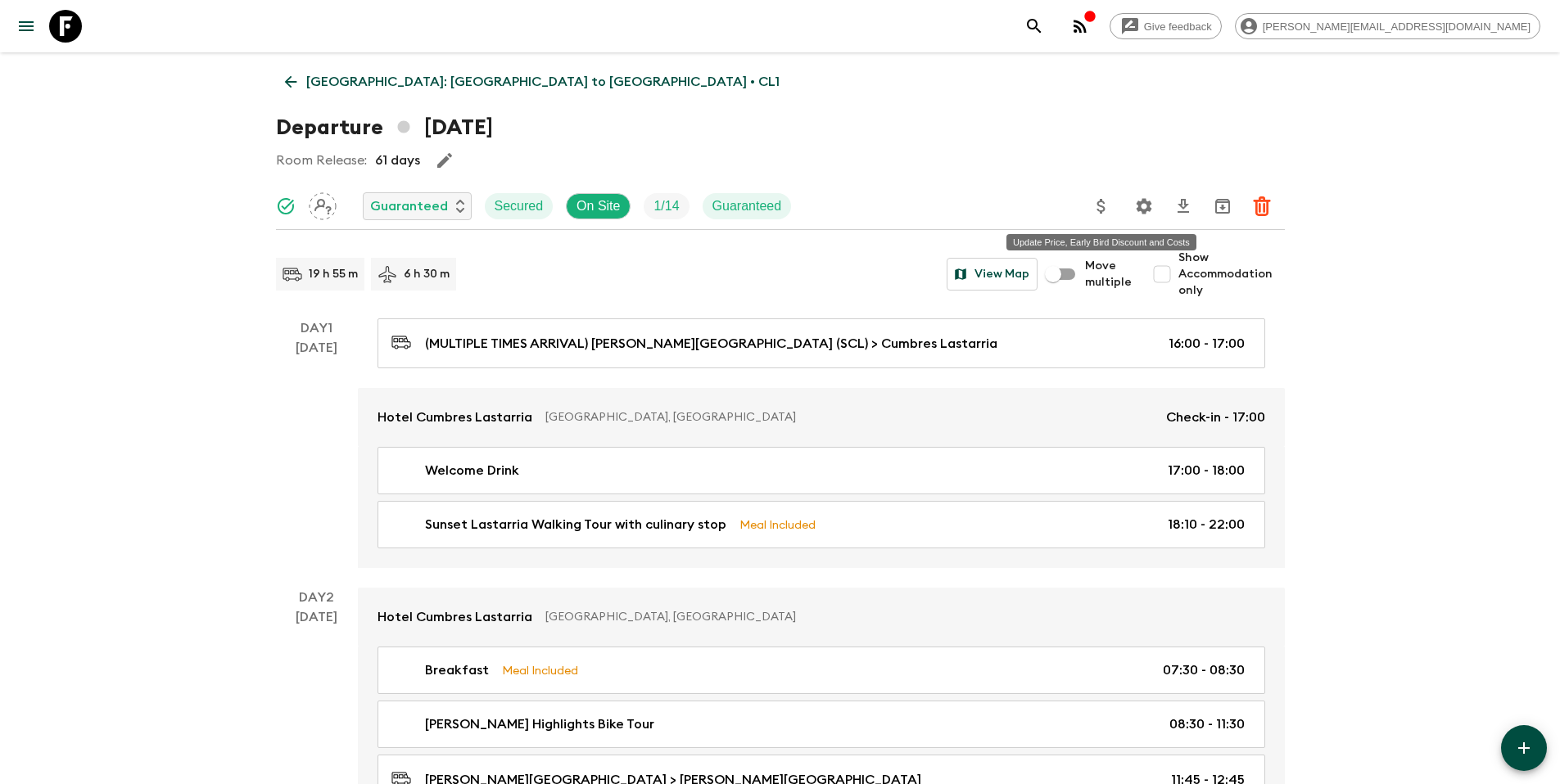
click at [1107, 210] on icon "Update Price, Early Bird Discount and Costs" at bounding box center [1101, 206] width 20 height 20
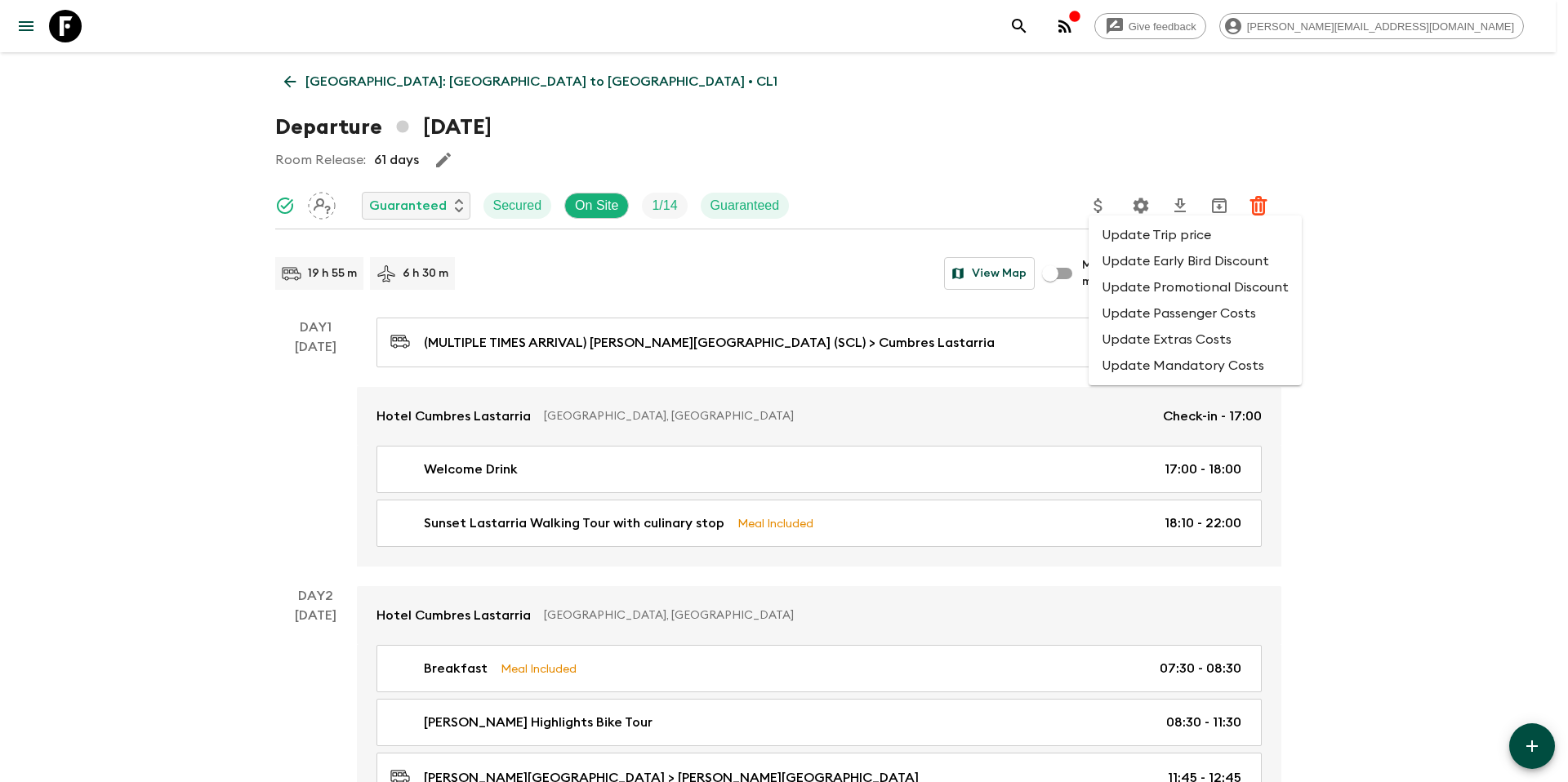
click at [1134, 285] on li "Update Promotional Discount" at bounding box center [1195, 287] width 213 height 26
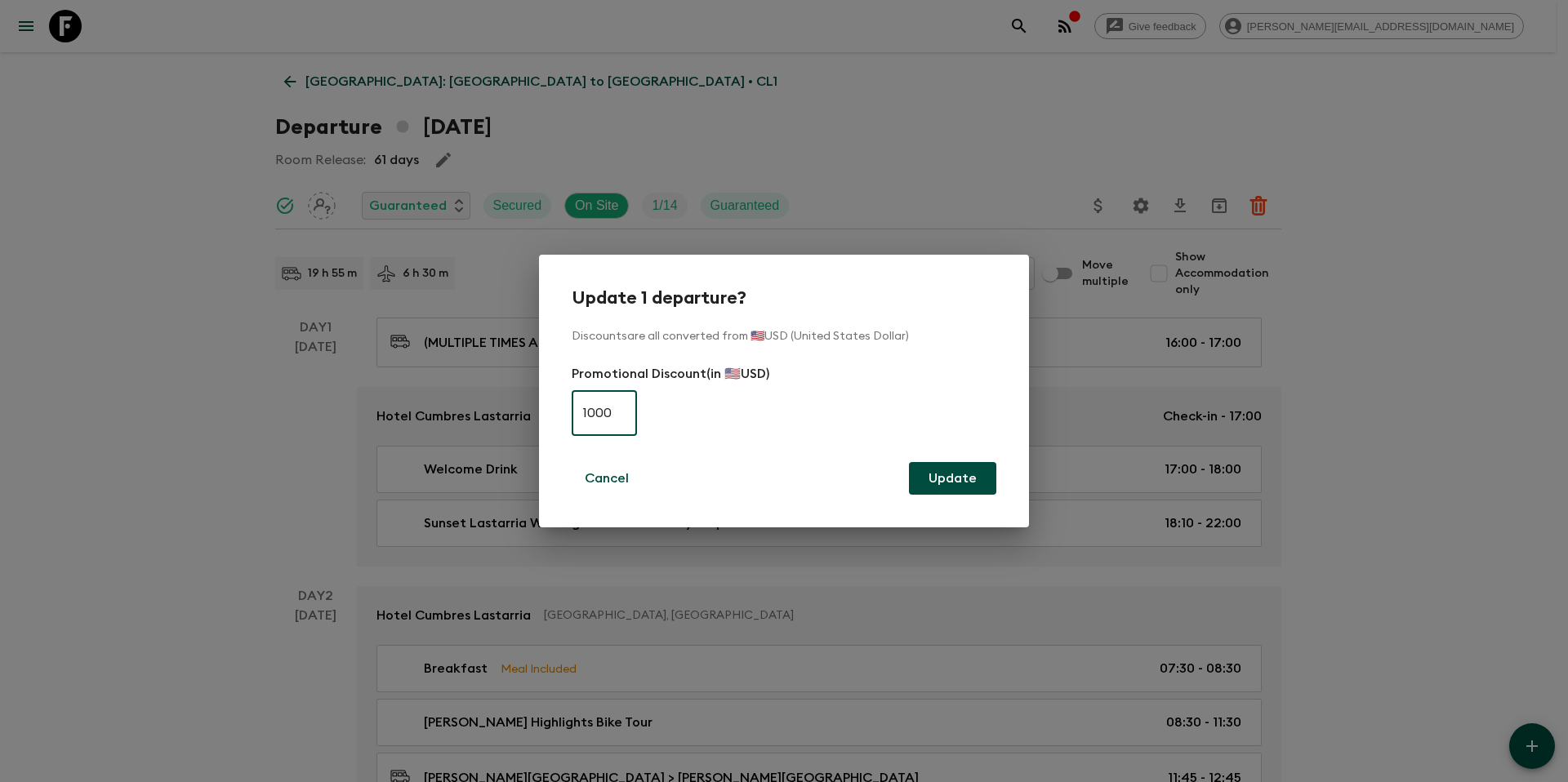
click at [608, 419] on input "1000" at bounding box center [604, 414] width 66 height 46
type input "690"
click at [952, 474] on button "Update" at bounding box center [953, 478] width 88 height 32
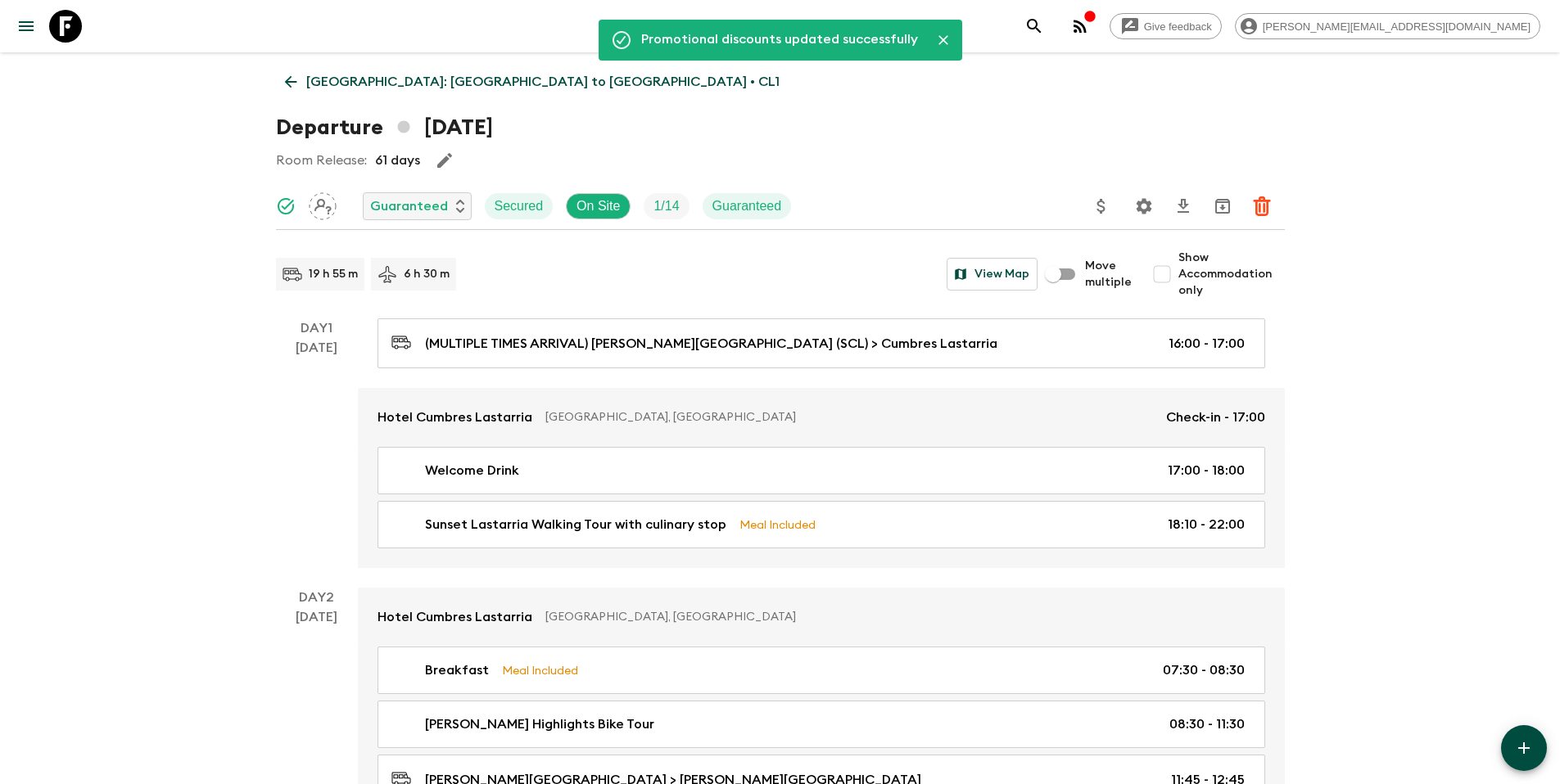
click at [392, 83] on p "[GEOGRAPHIC_DATA]: [GEOGRAPHIC_DATA] to [GEOGRAPHIC_DATA] • CL1" at bounding box center [543, 81] width 474 height 20
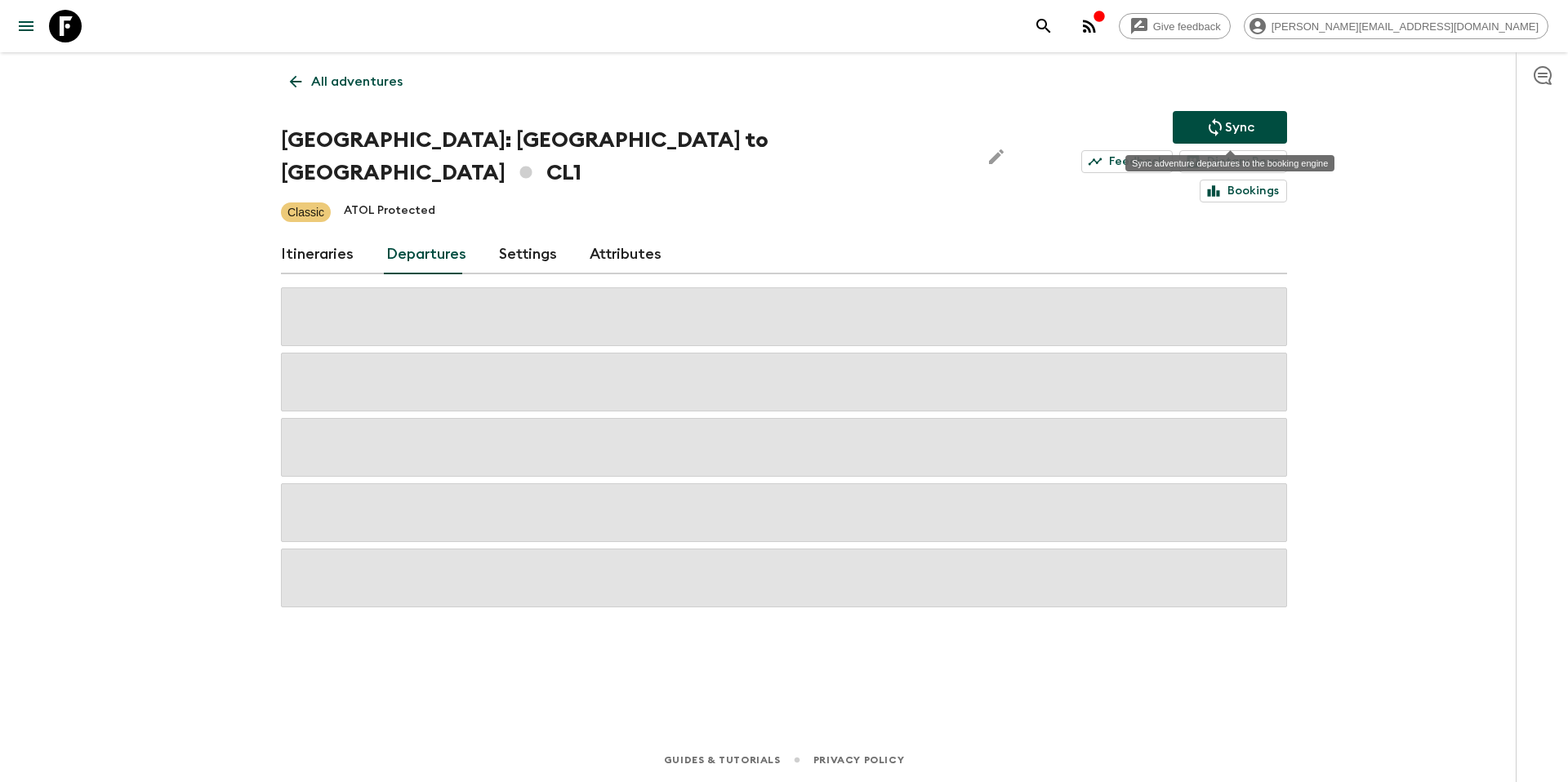
click at [1220, 120] on icon "Sync adventure departures to the booking engine" at bounding box center [1215, 127] width 20 height 20
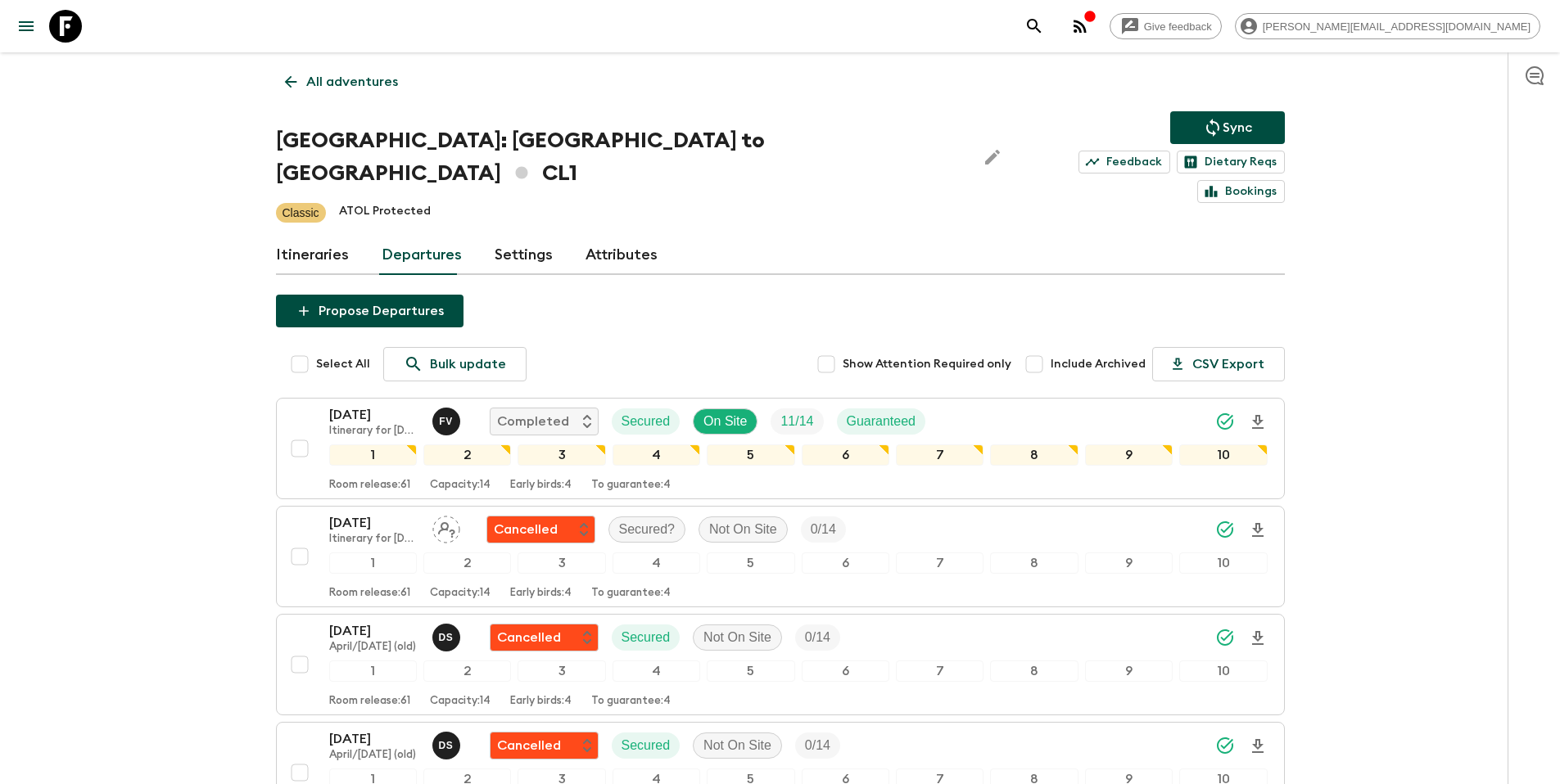
click at [349, 85] on p "All adventures" at bounding box center [352, 81] width 91 height 20
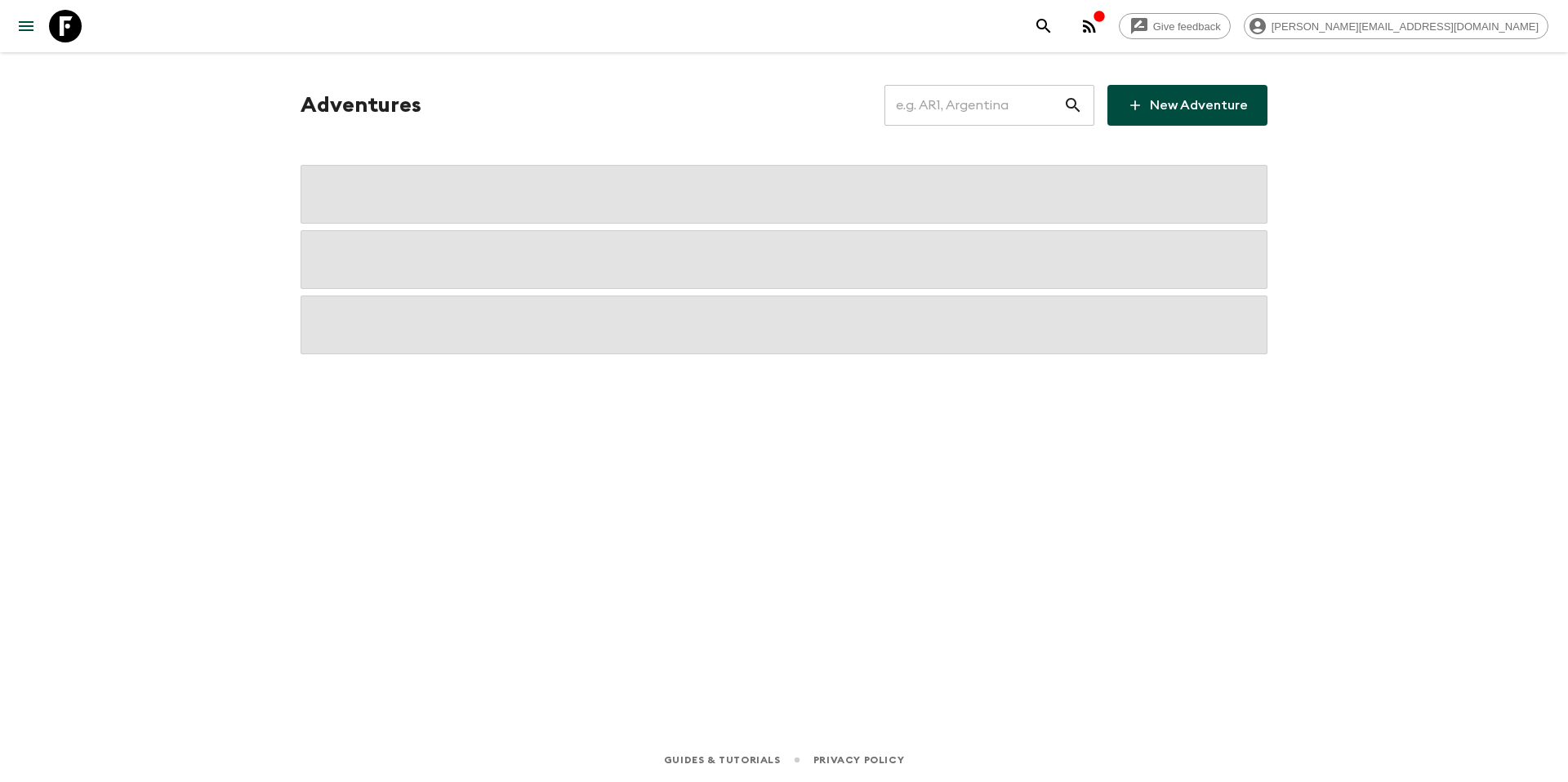
click at [1019, 112] on input "text" at bounding box center [974, 106] width 179 height 46
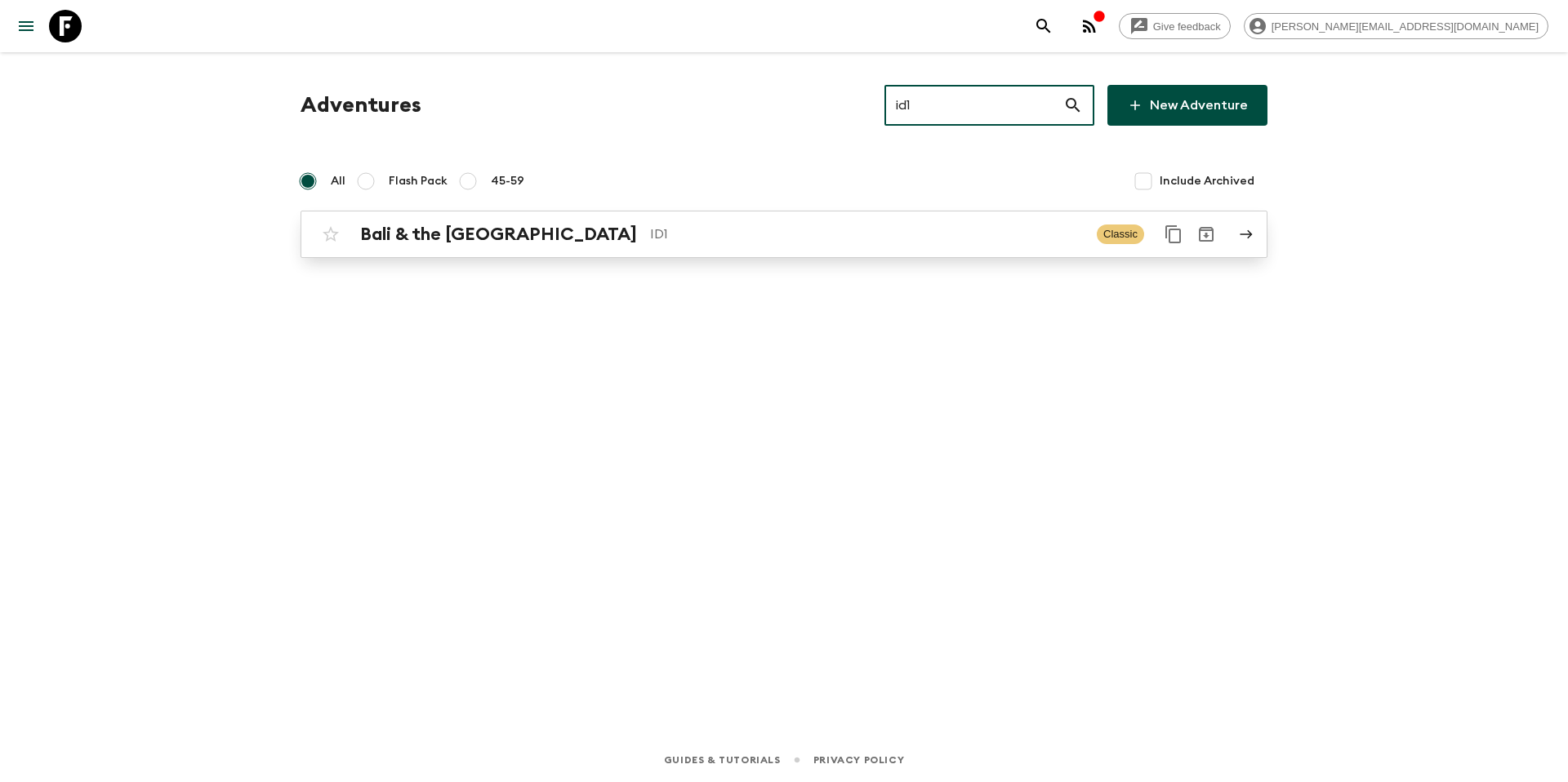
type input "id1"
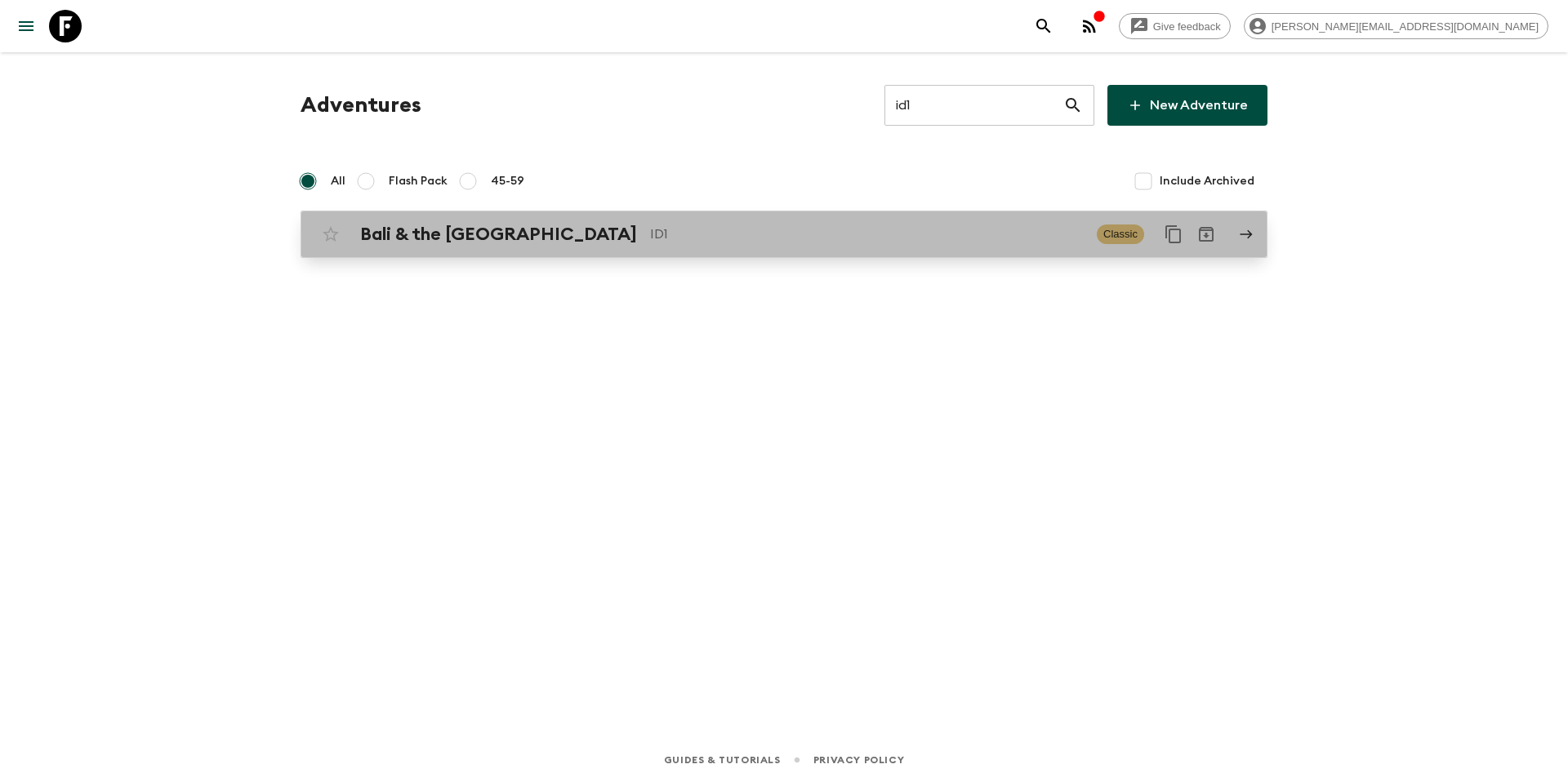
click at [650, 227] on p "ID1" at bounding box center [867, 234] width 433 height 20
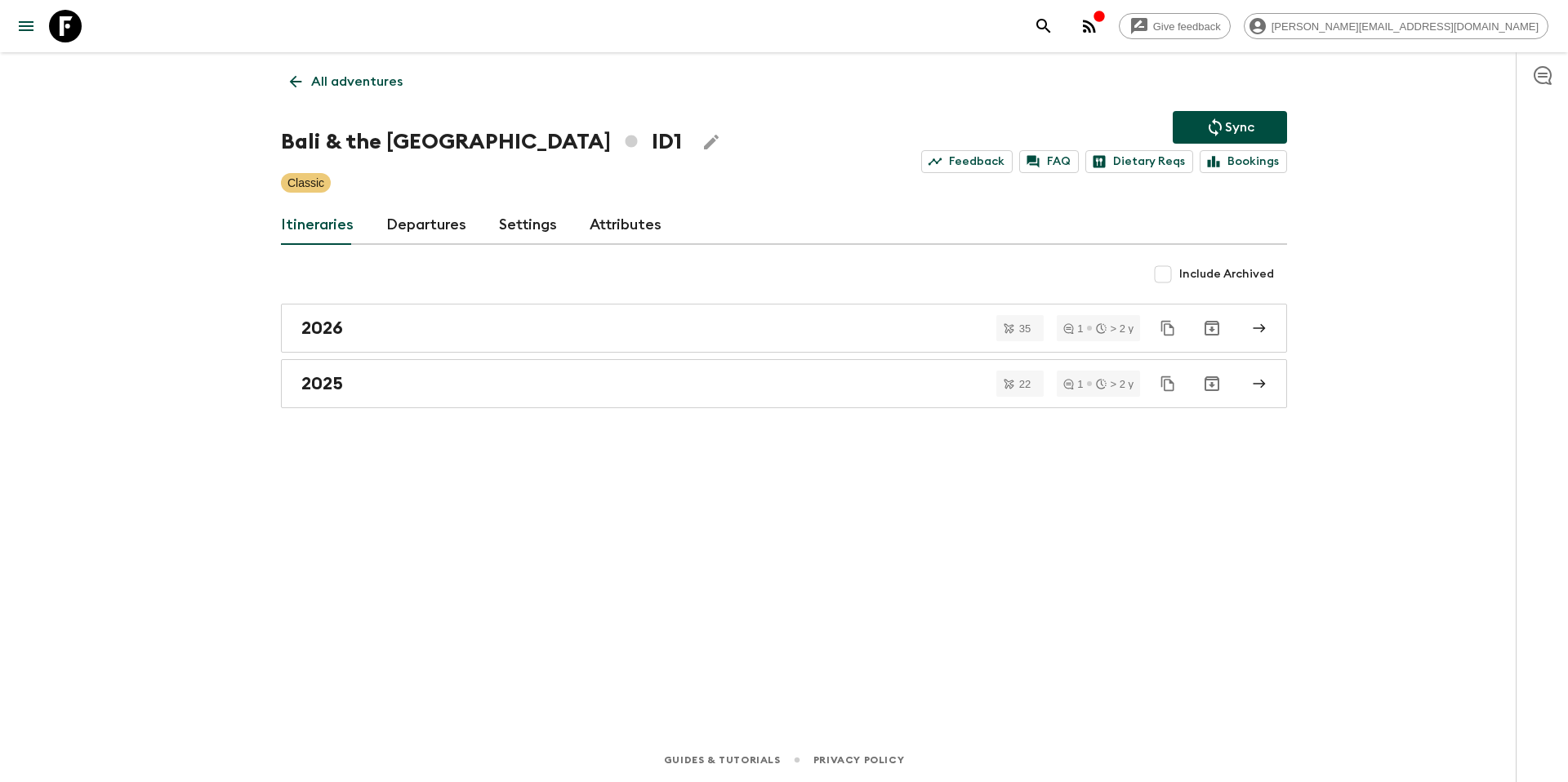
click at [440, 231] on link "Departures" at bounding box center [426, 225] width 80 height 39
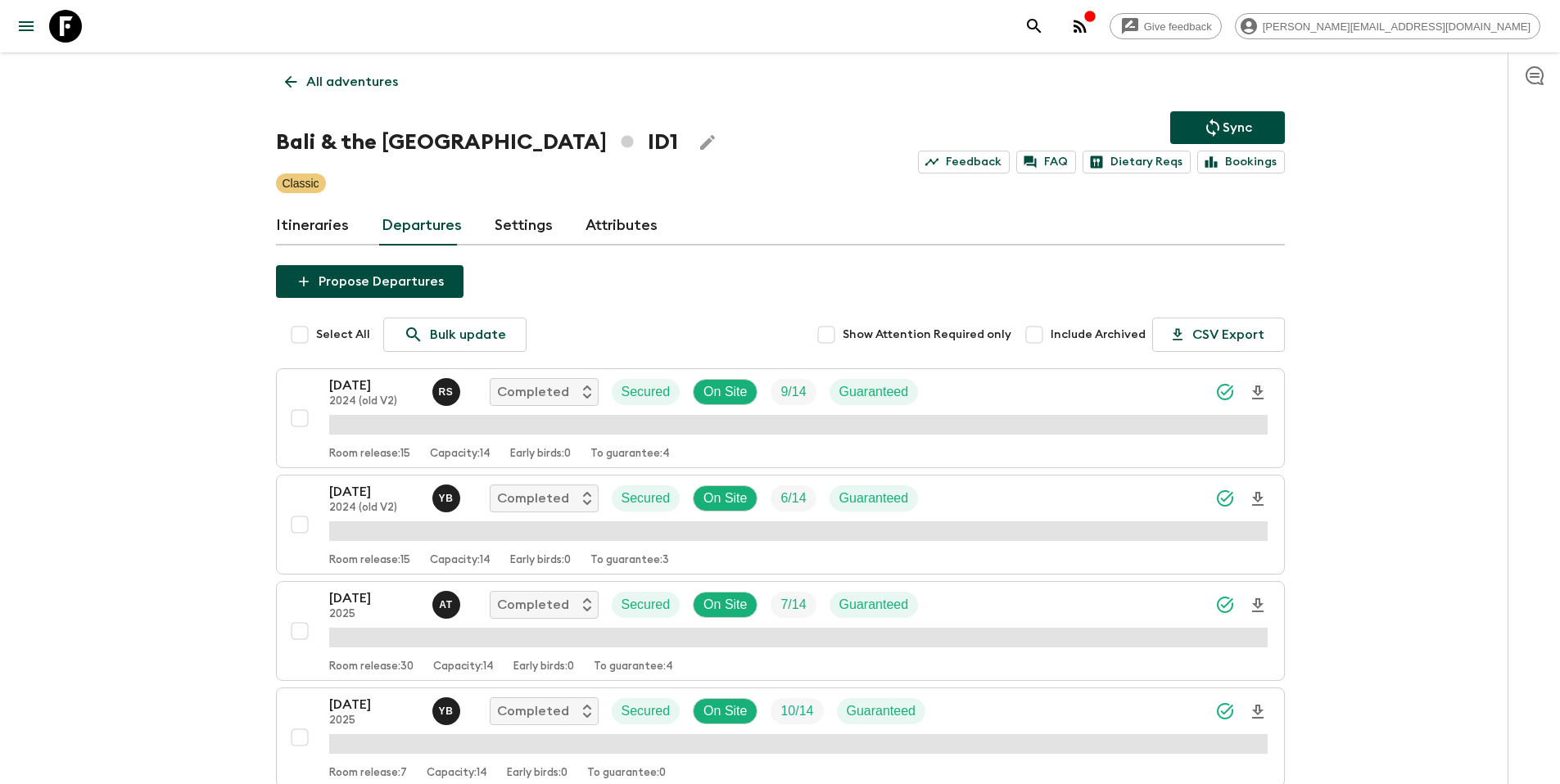
scroll to position [2015, 0]
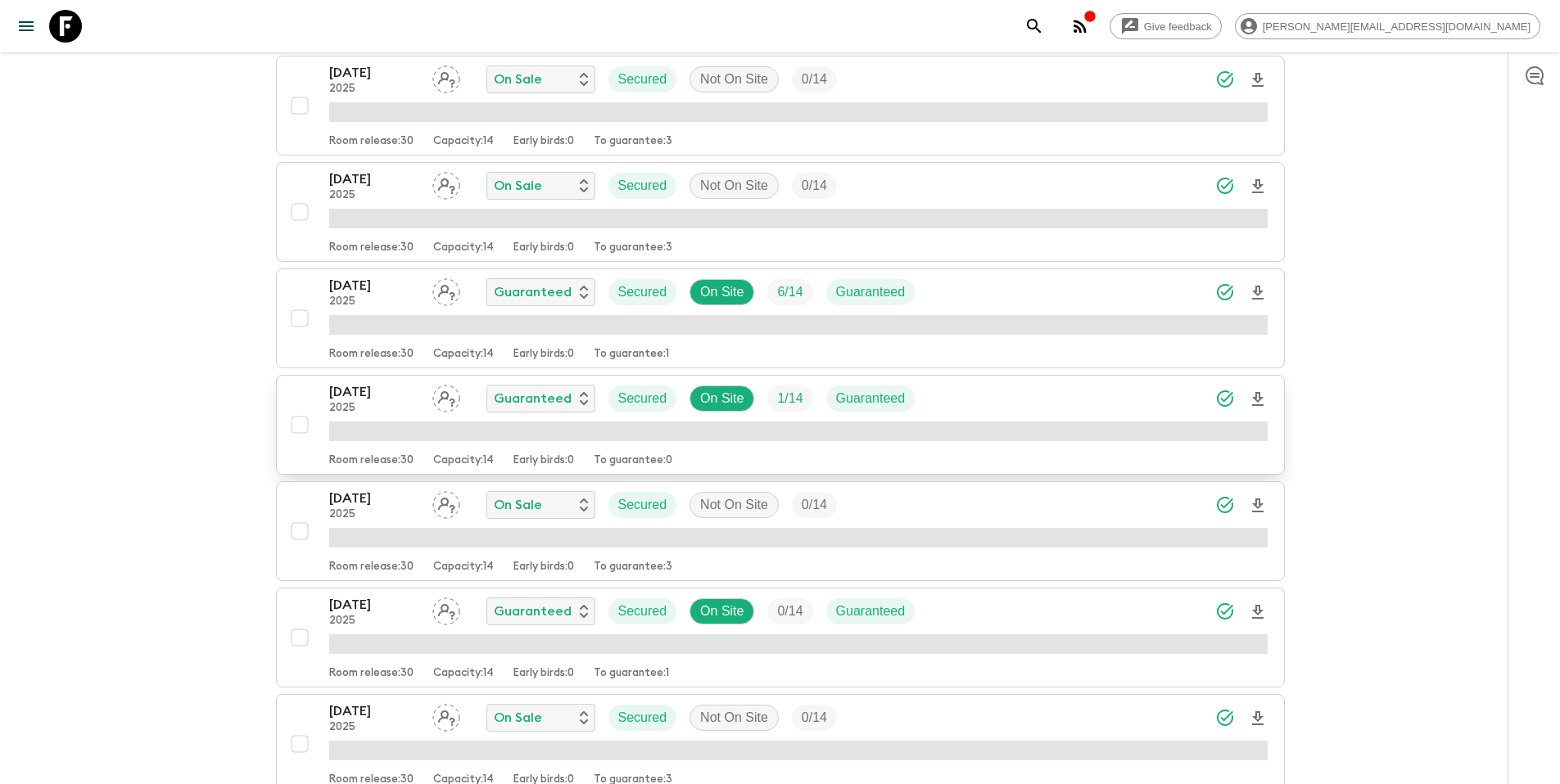
click at [1005, 398] on div "[DATE] 2025 Guaranteed Secured On Site 1 / 14 Guaranteed" at bounding box center [798, 398] width 938 height 32
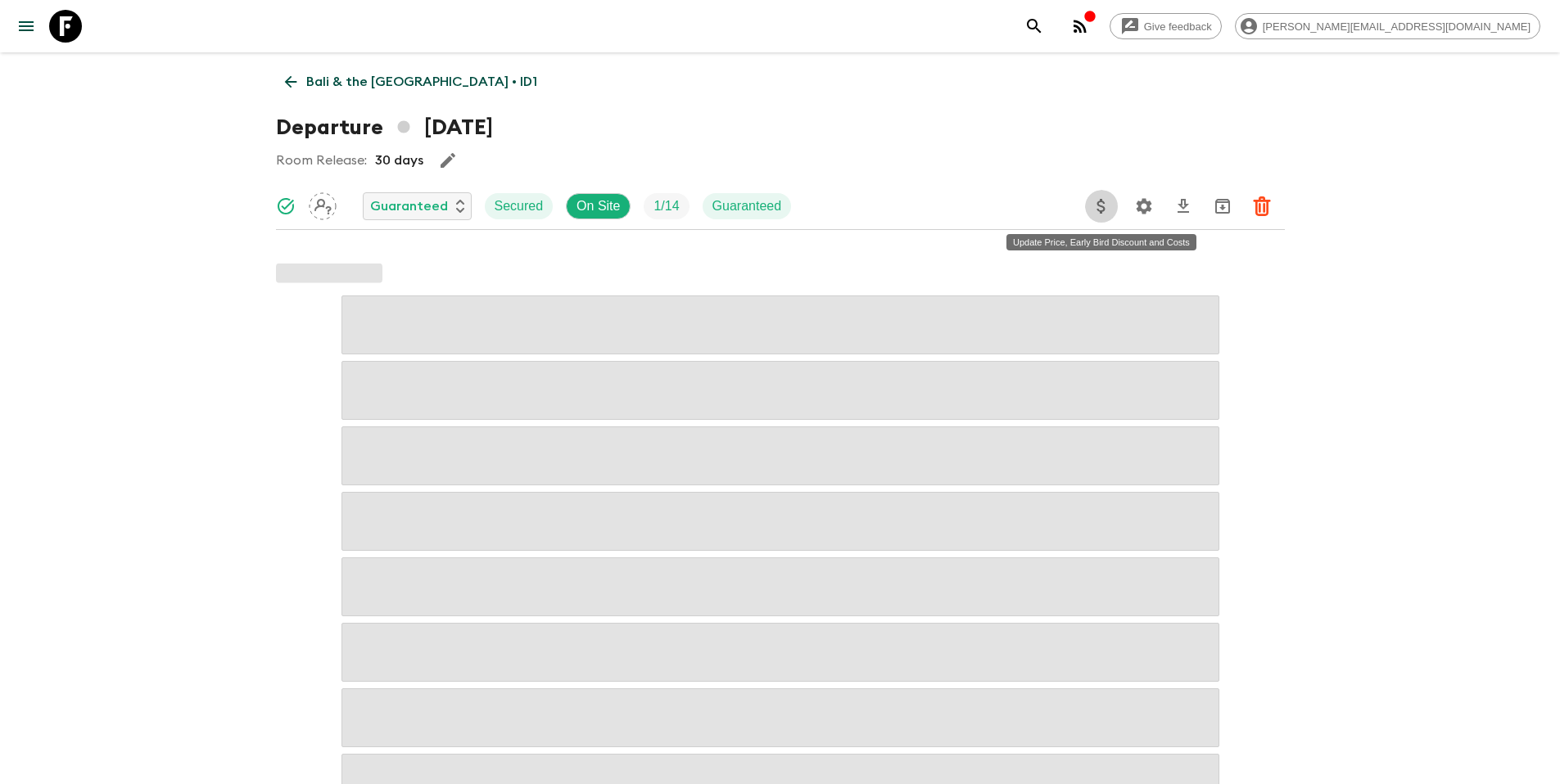
click at [1101, 205] on icon "Update Price, Early Bird Discount and Costs" at bounding box center [1101, 206] width 20 height 20
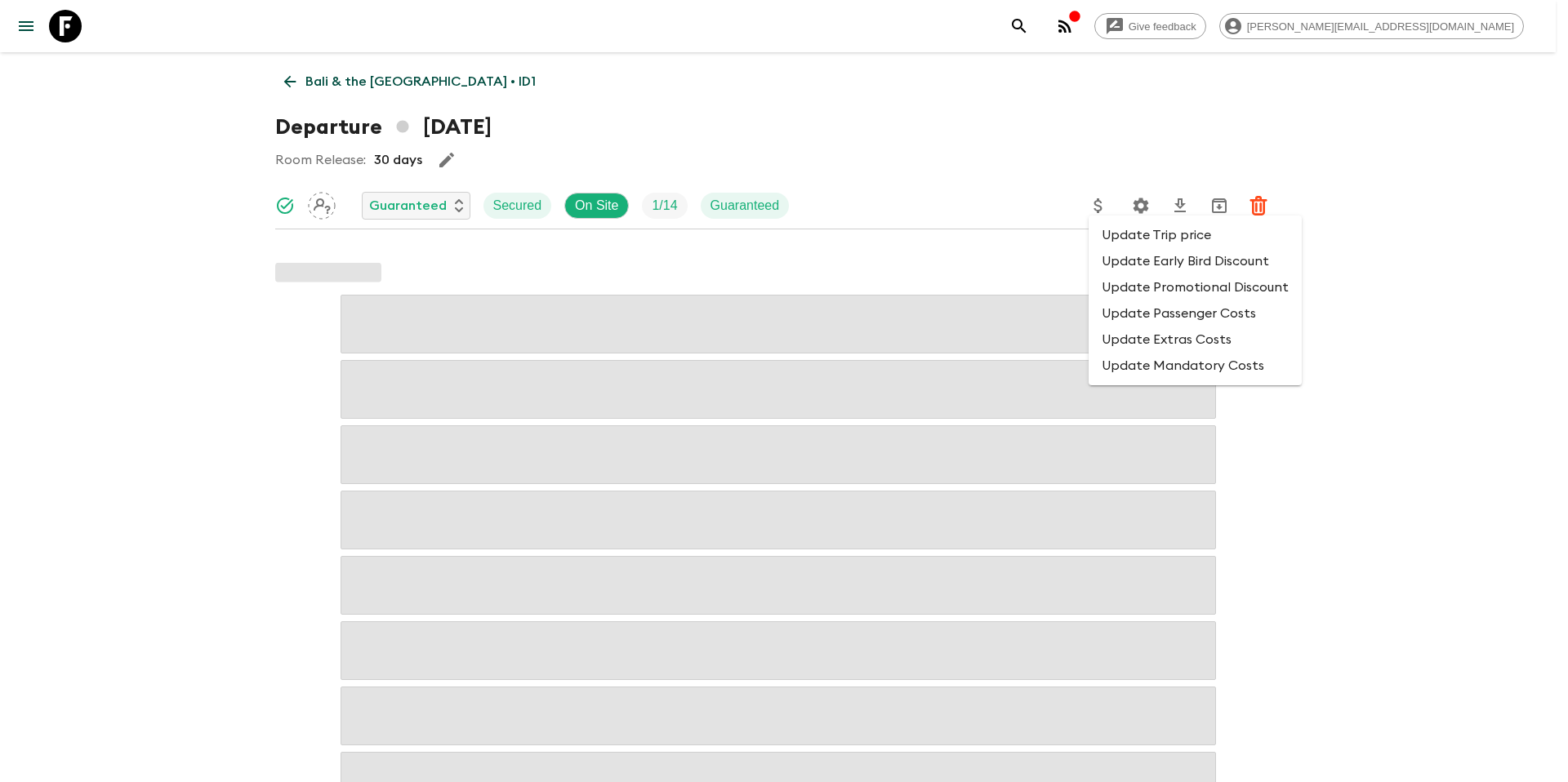
click at [1122, 284] on li "Update Promotional Discount" at bounding box center [1195, 287] width 213 height 26
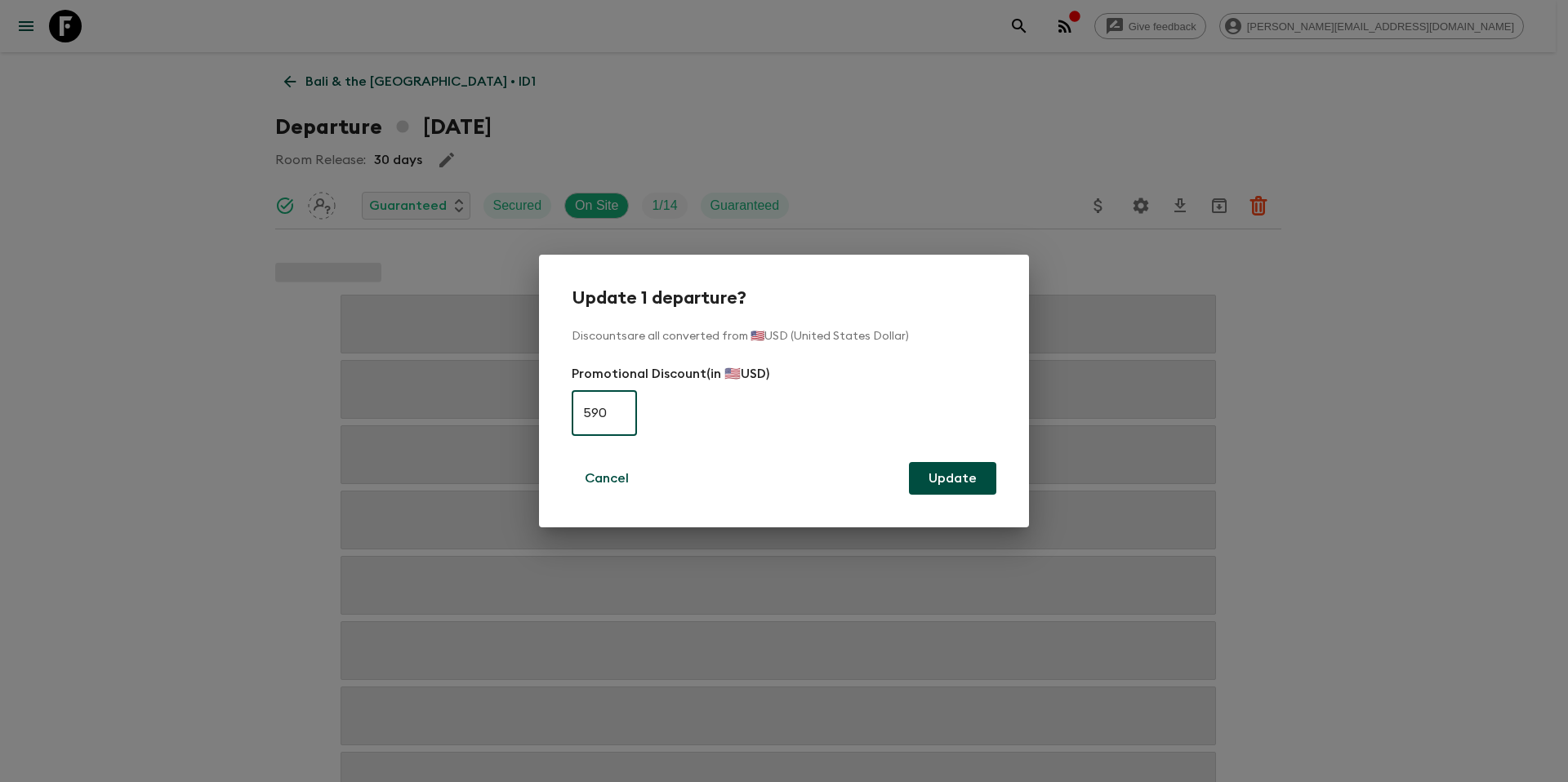
click at [627, 419] on input "590" at bounding box center [604, 414] width 66 height 46
type input "400"
click at [974, 469] on button "Update" at bounding box center [953, 478] width 88 height 32
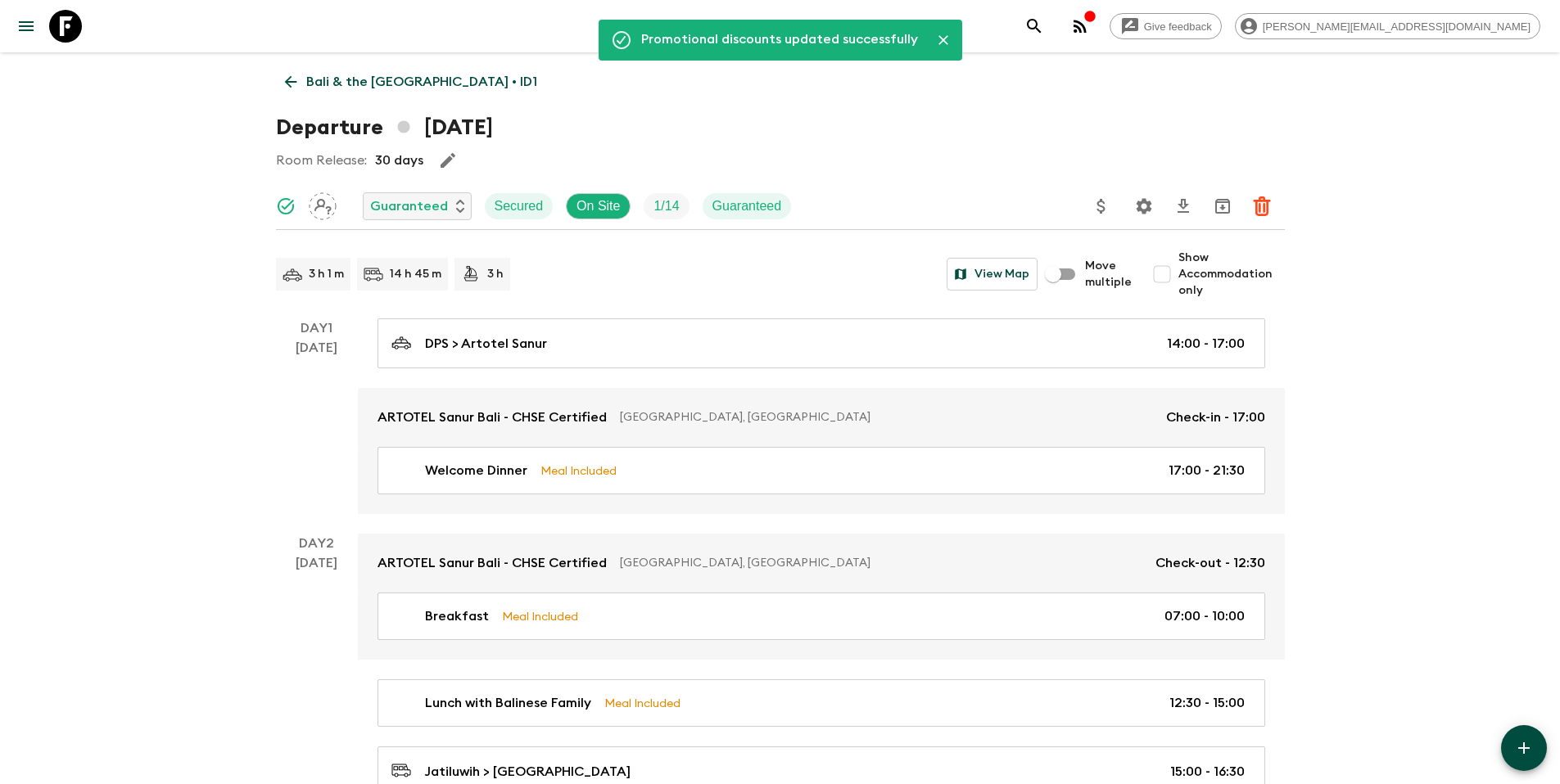
click at [353, 82] on p "Bali & the [GEOGRAPHIC_DATA] • ID1" at bounding box center [422, 81] width 231 height 20
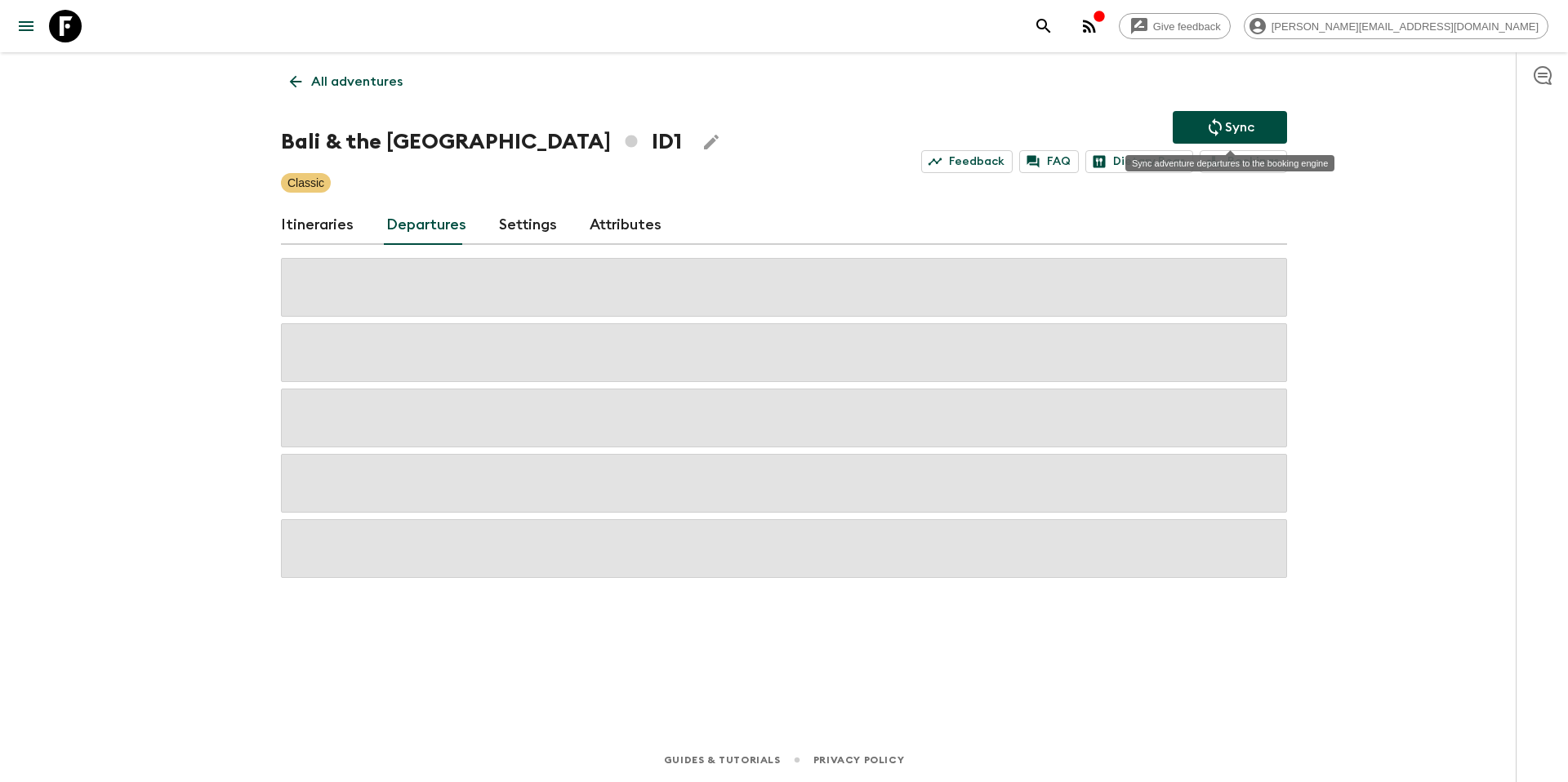
click at [1211, 120] on icon "Sync adventure departures to the booking engine" at bounding box center [1215, 127] width 20 height 20
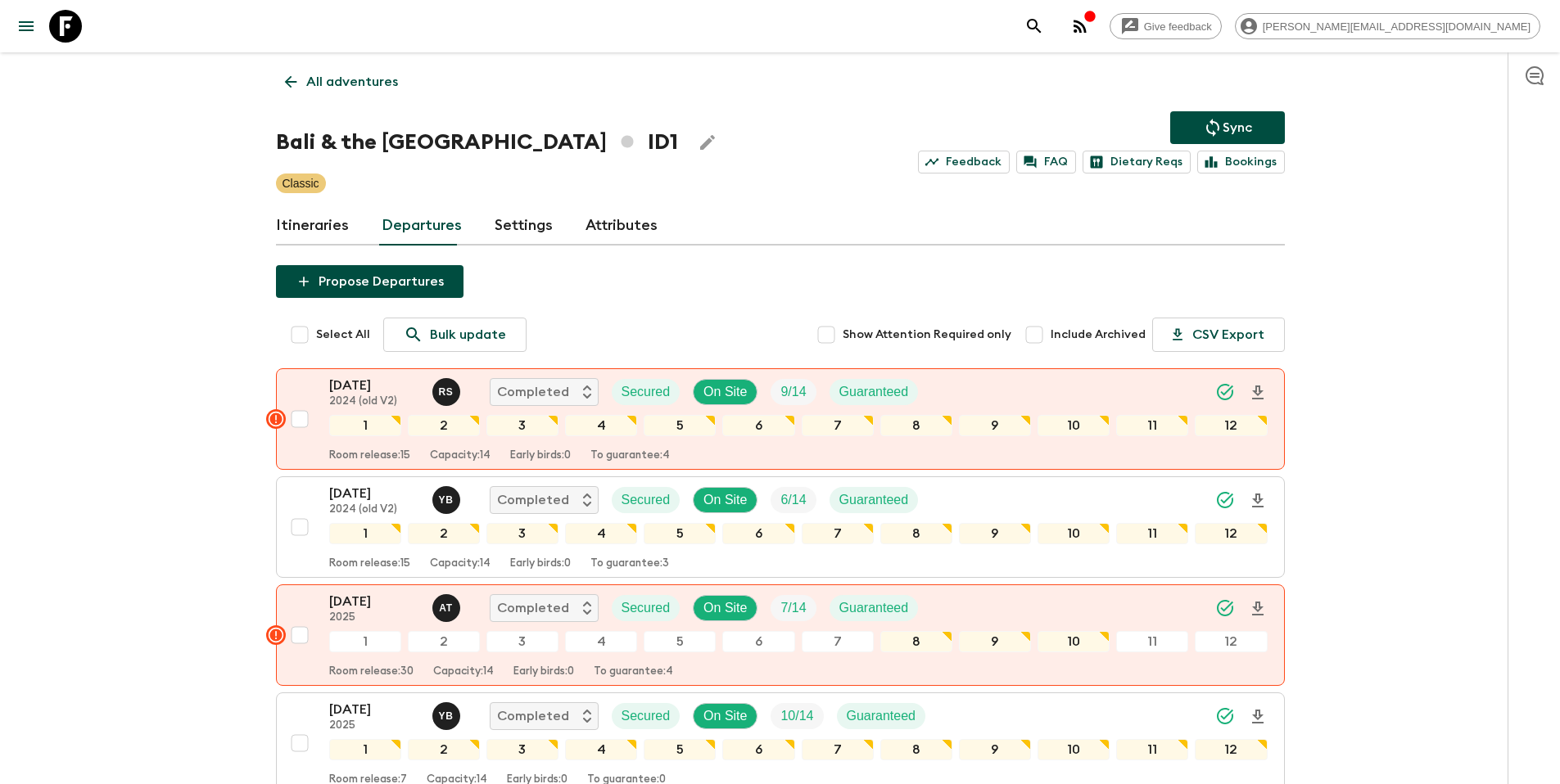
click at [373, 88] on p "All adventures" at bounding box center [352, 81] width 91 height 20
